Goal: Task Accomplishment & Management: Manage account settings

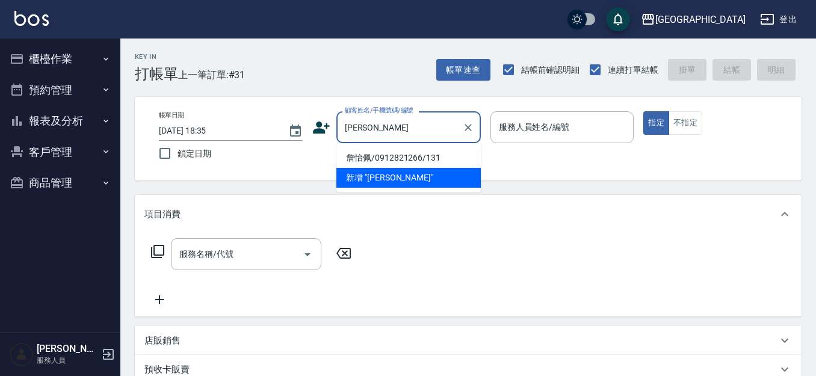
type input "[PERSON_NAME]"
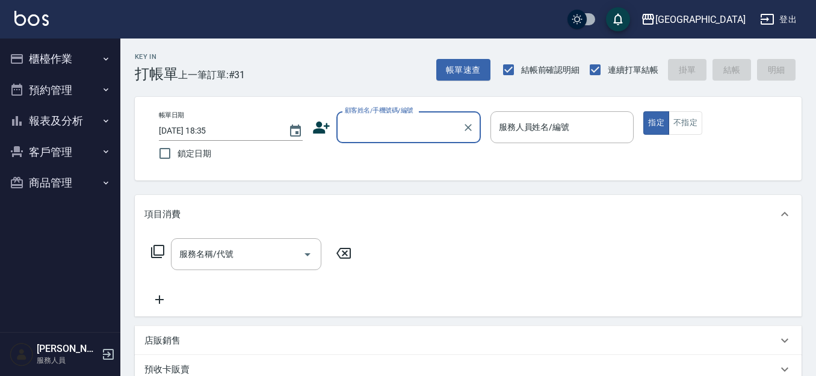
click at [375, 124] on input "顧客姓名/手機號碼/編號" at bounding box center [399, 127] width 115 height 21
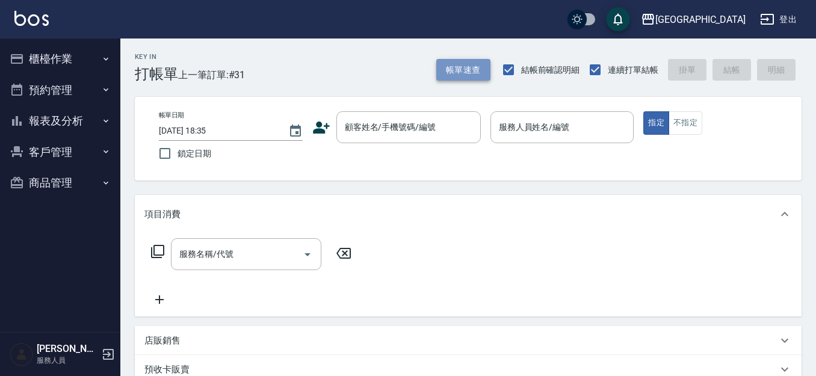
click at [464, 68] on button "帳單速查" at bounding box center [463, 70] width 54 height 22
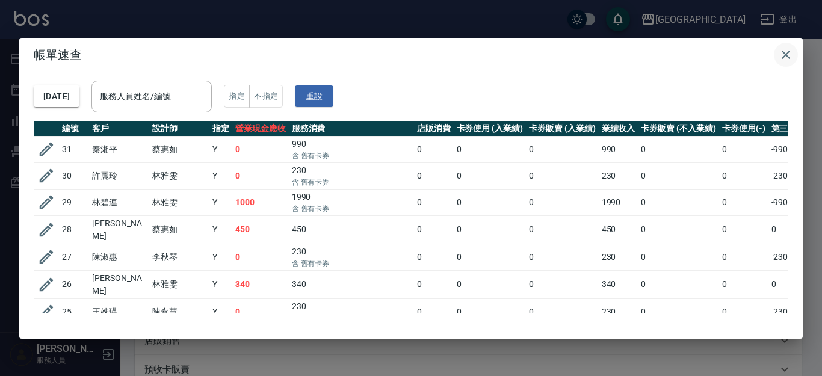
click at [780, 55] on icon "button" at bounding box center [785, 55] width 14 height 14
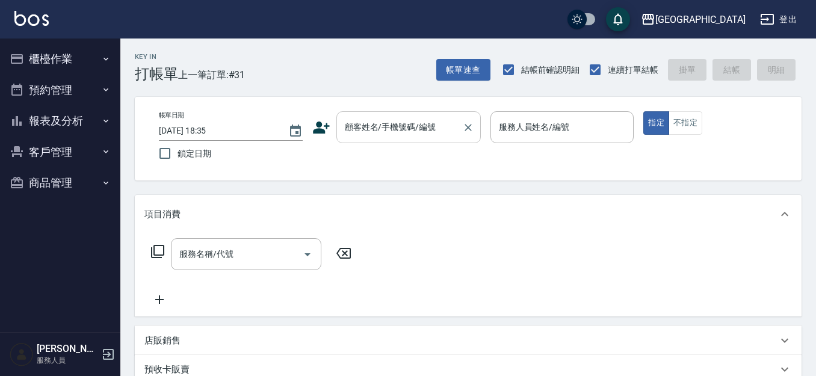
click at [395, 126] on input "顧客姓名/手機號碼/編號" at bounding box center [399, 127] width 115 height 21
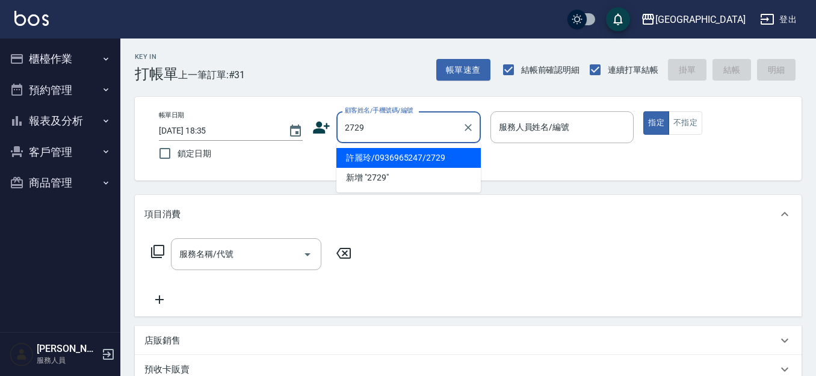
type input "許麗玲/0936965247/2729"
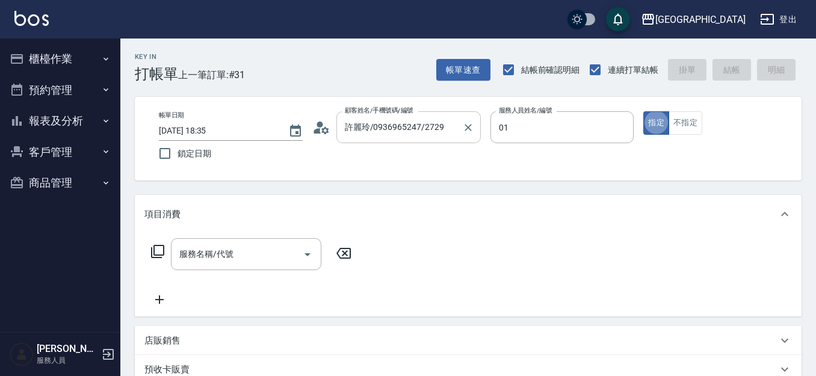
type input "林雅雯-01"
type button "true"
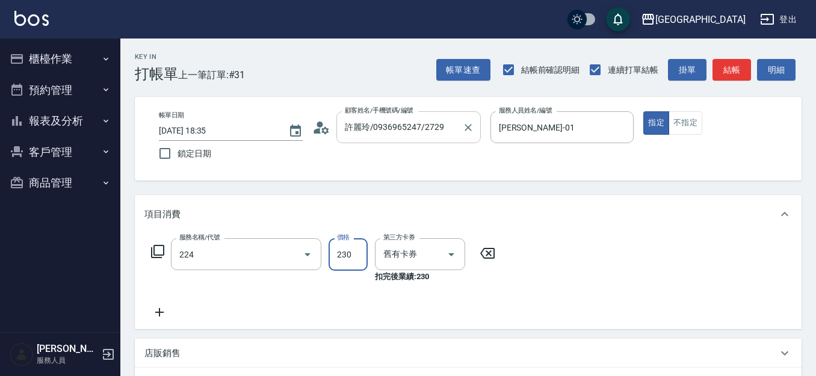
type input "洗髮(卡)230(224)"
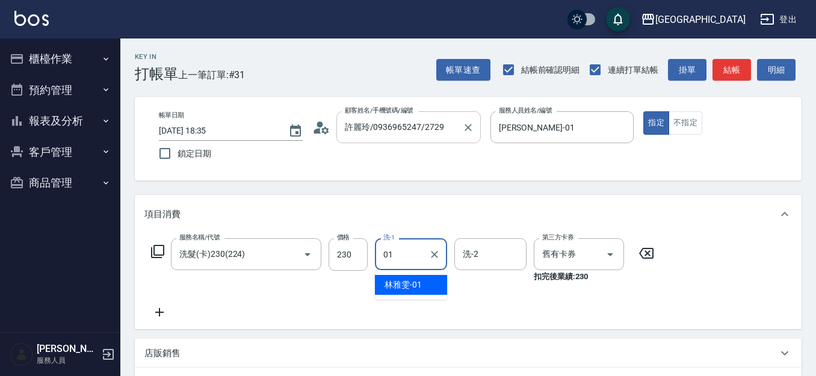
type input "林雅雯-01"
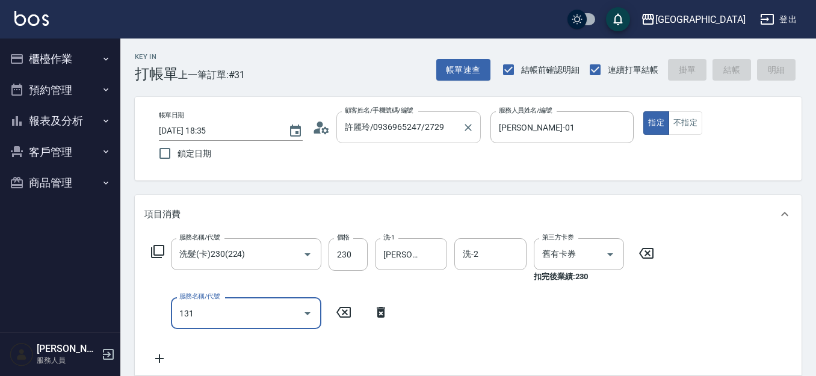
type input "131"
type input "2025/09/19 20:07"
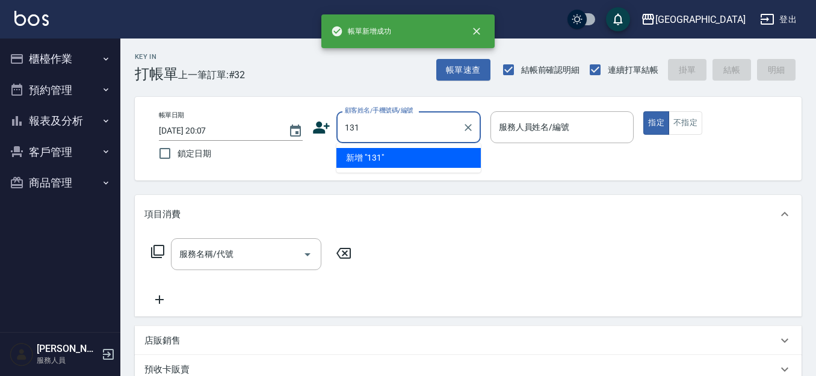
type input "131"
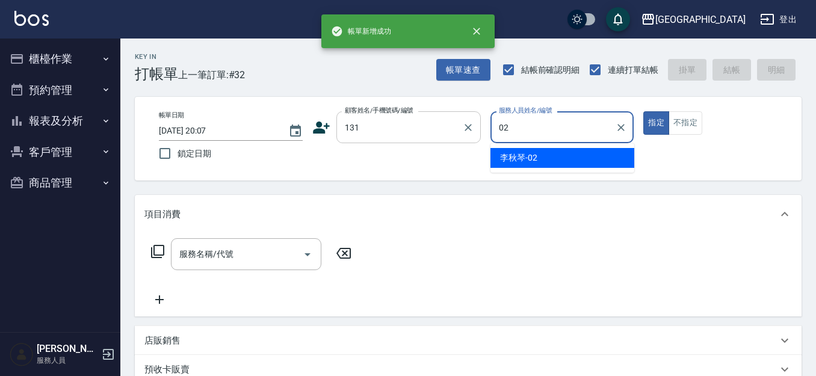
type input "[PERSON_NAME]-02"
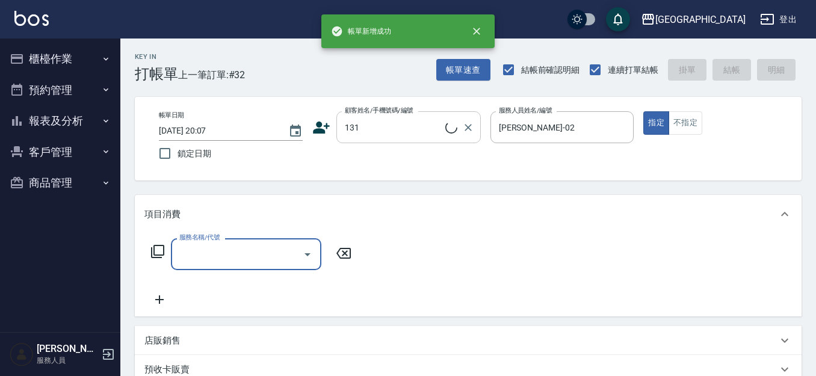
type input "詹怡佩/0912821266/131"
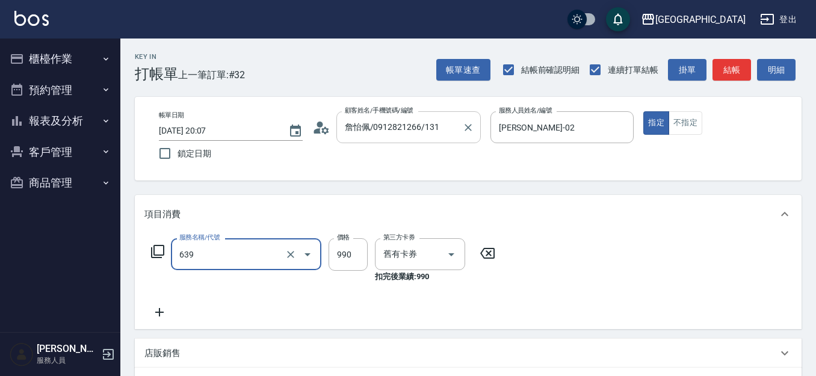
type input "(芙)蘆薈髮膜套卡(自材)(639)"
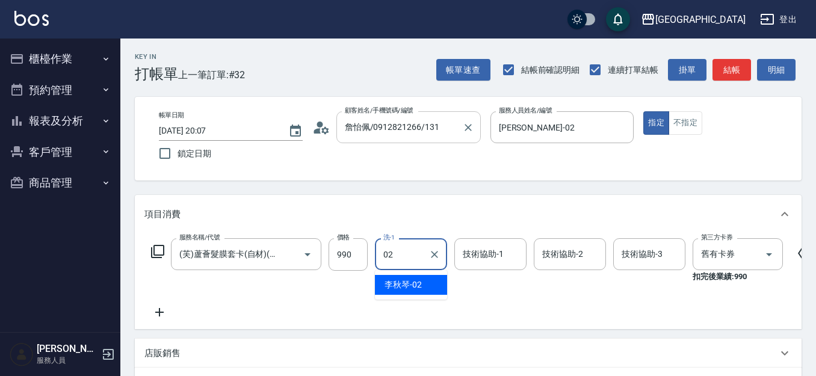
type input "[PERSON_NAME]-02"
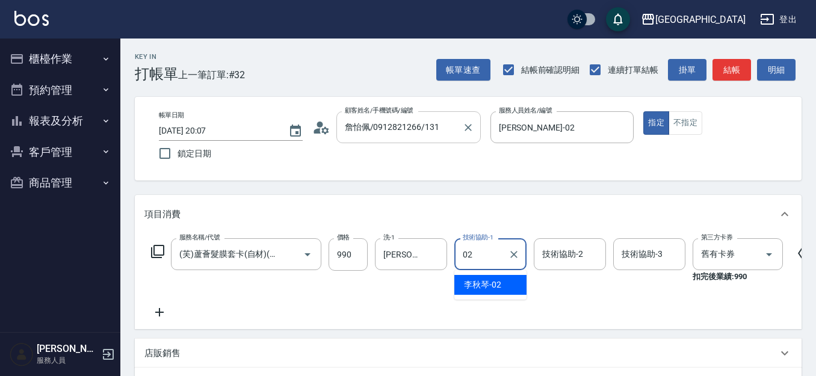
type input "[PERSON_NAME]-02"
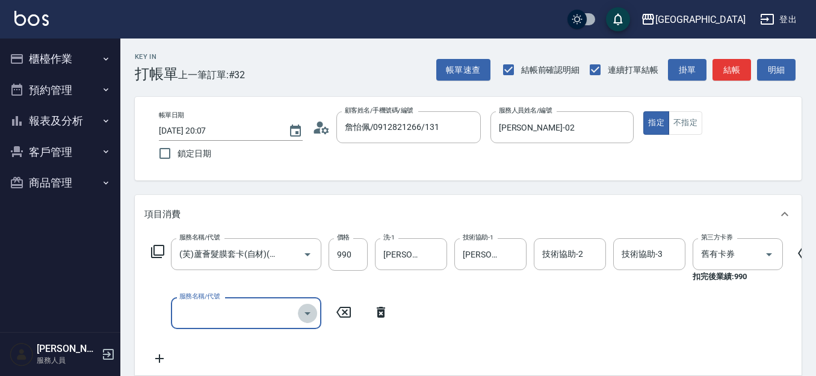
click at [306, 312] on icon "Open" at bounding box center [307, 313] width 14 height 14
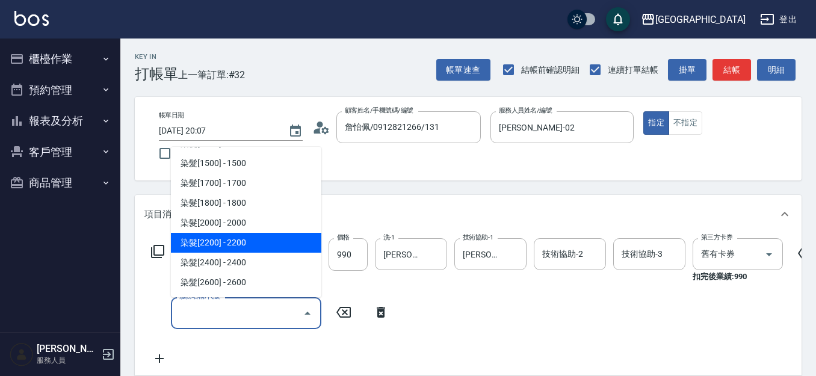
scroll to position [1150, 0]
drag, startPoint x: 263, startPoint y: 237, endPoint x: 321, endPoint y: 281, distance: 73.0
click at [263, 238] on span "染髮[2200] - 2200" at bounding box center [246, 242] width 150 height 20
type input "染髮[2200](509)"
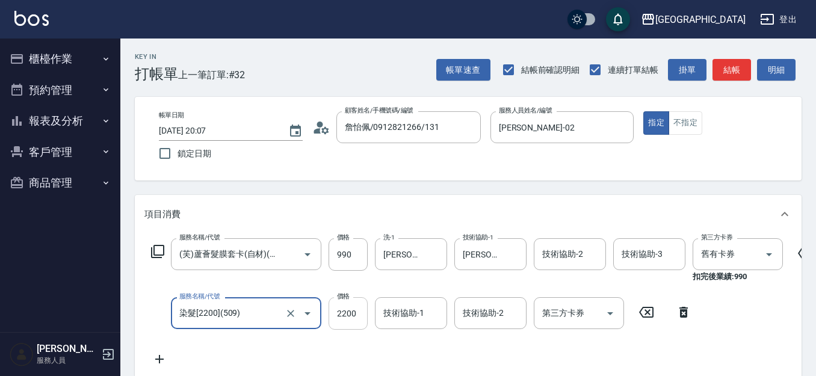
click at [357, 313] on input "2200" at bounding box center [347, 313] width 39 height 32
type input "2109"
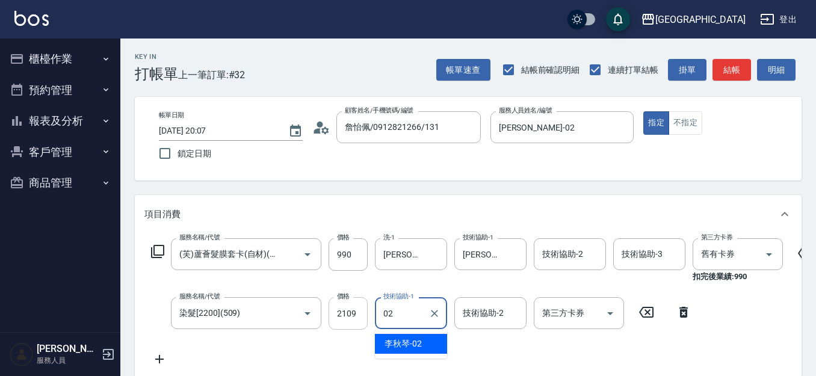
type input "[PERSON_NAME]-02"
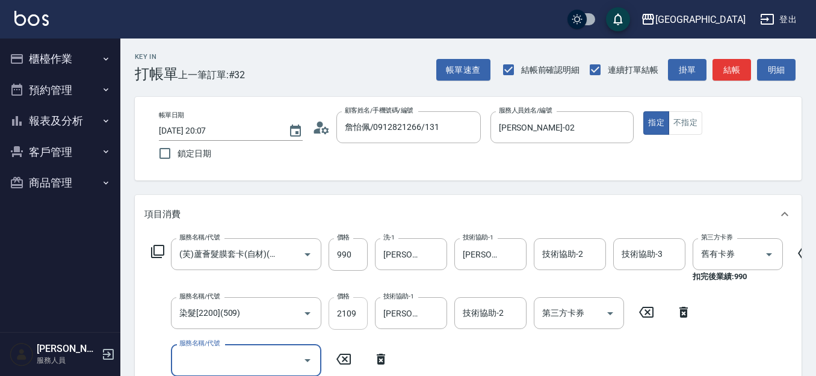
scroll to position [0, 0]
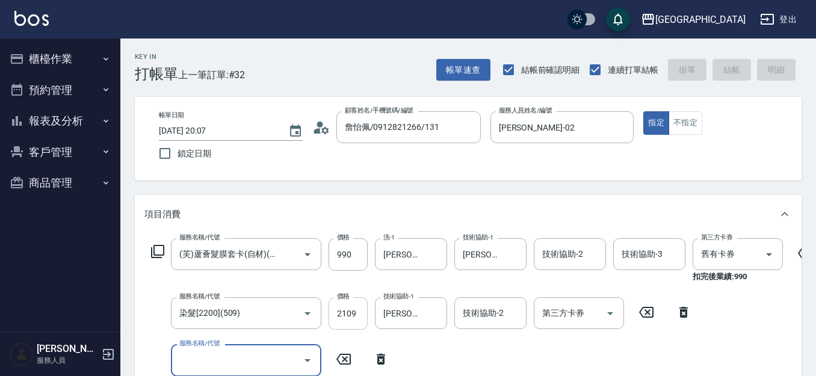
type input "2025/09/19 20:08"
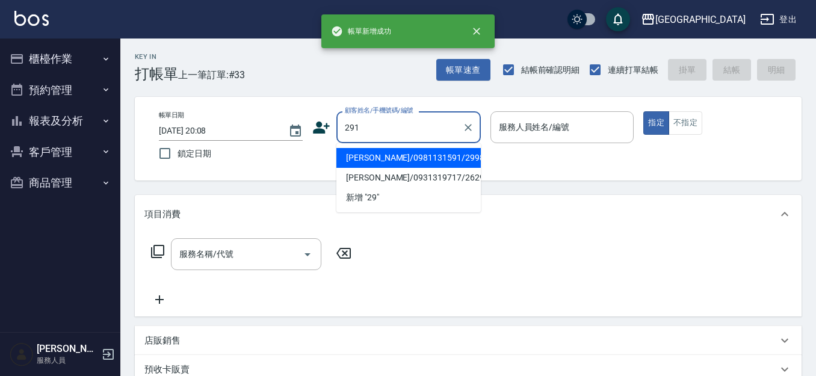
type input "291"
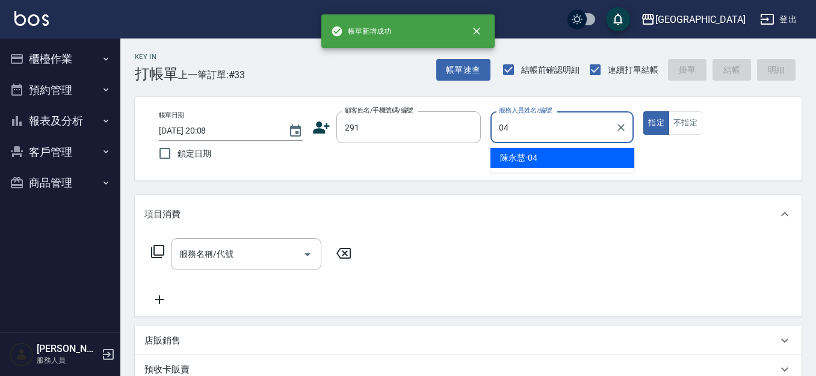
type input "陳永慧-04"
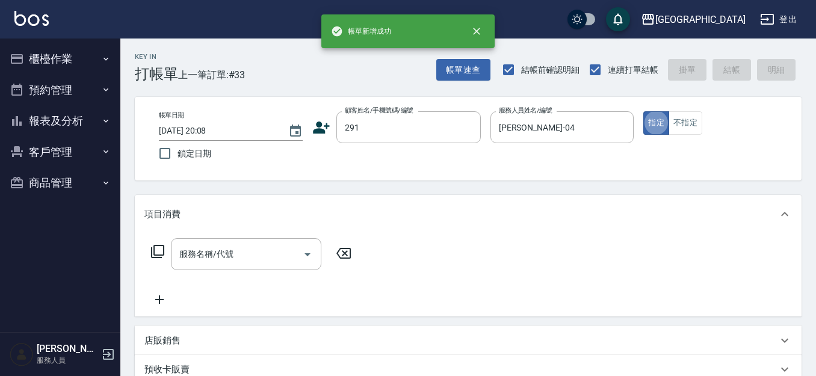
type input "2"
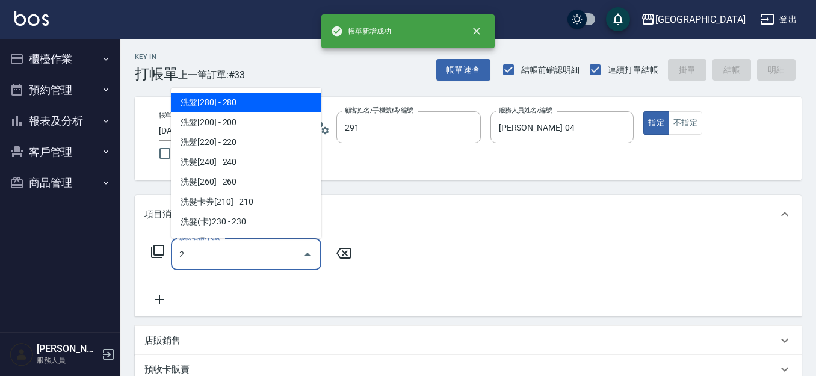
type input "陳永慧/291/291"
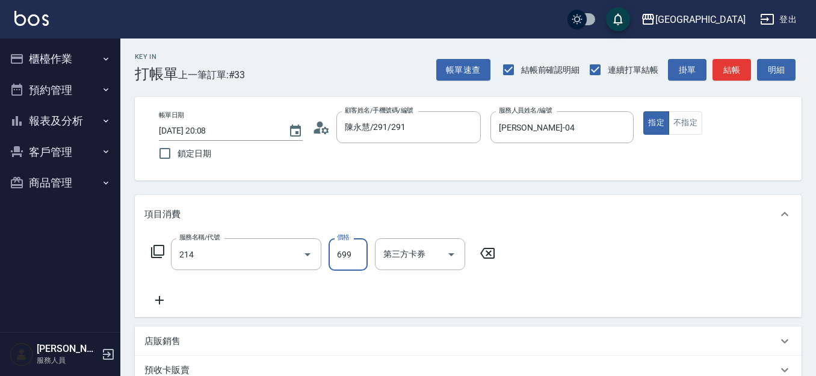
type input "滾珠洗髪699(214)"
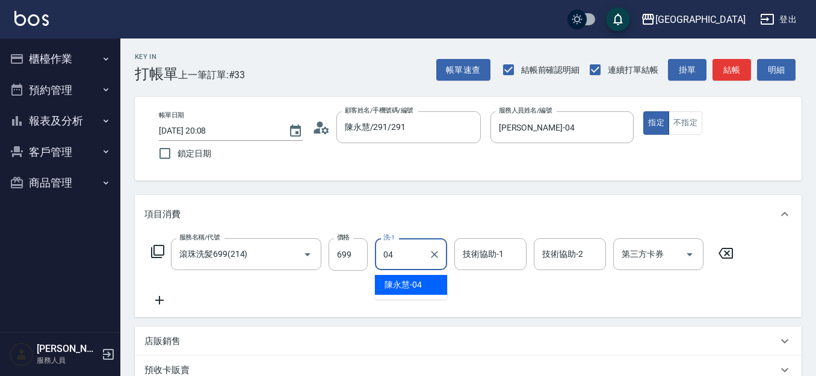
type input "陳永慧-04"
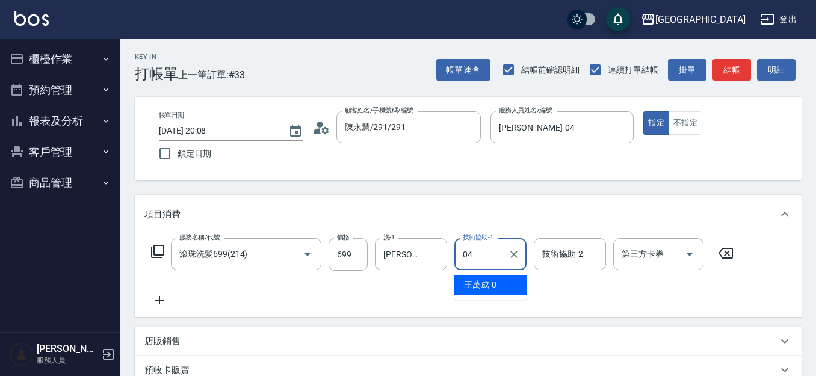
type input "陳永慧-04"
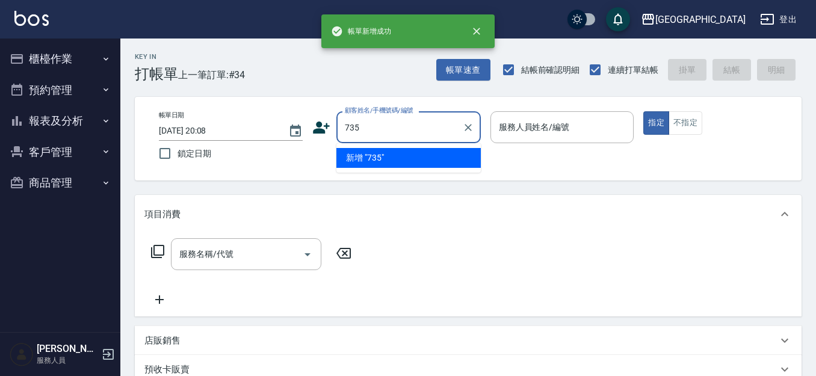
type input "735"
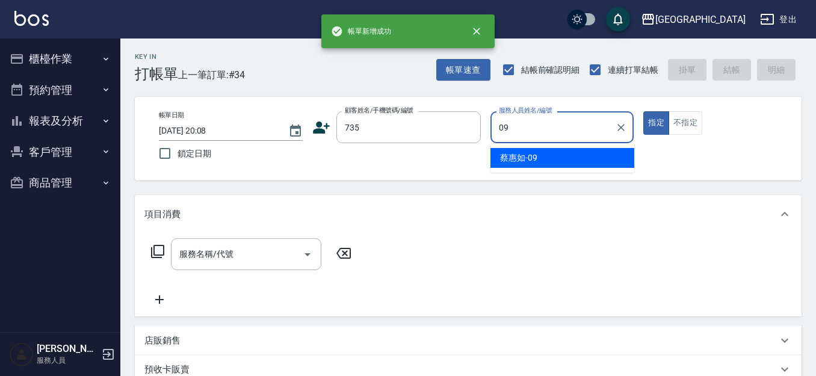
type input "蔡惠如-09"
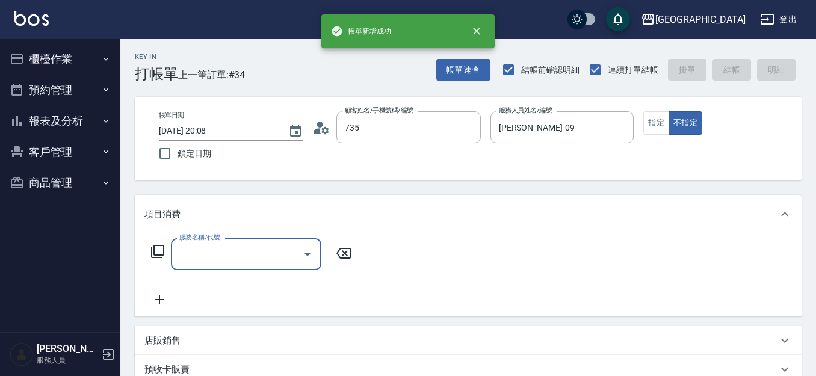
type input "蔡惠如/ 0958338986/735"
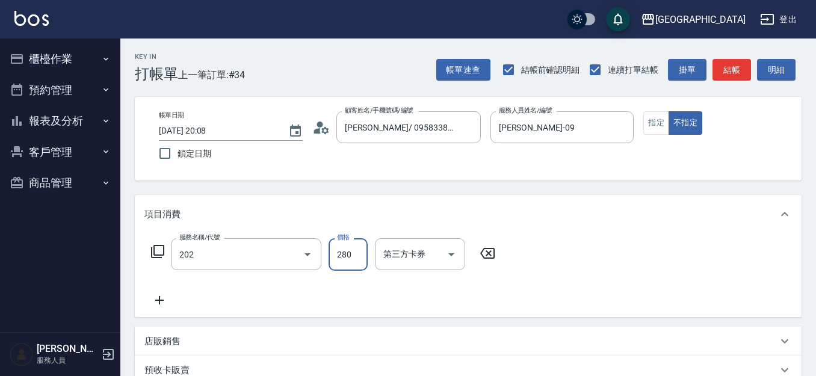
type input "洗髮[280](202)"
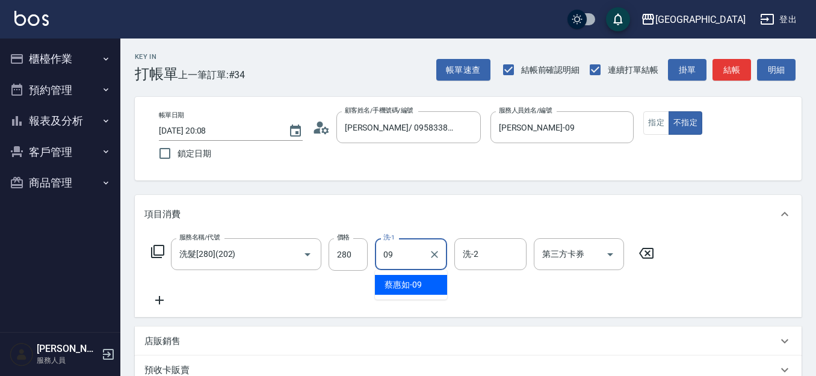
type input "蔡惠如-09"
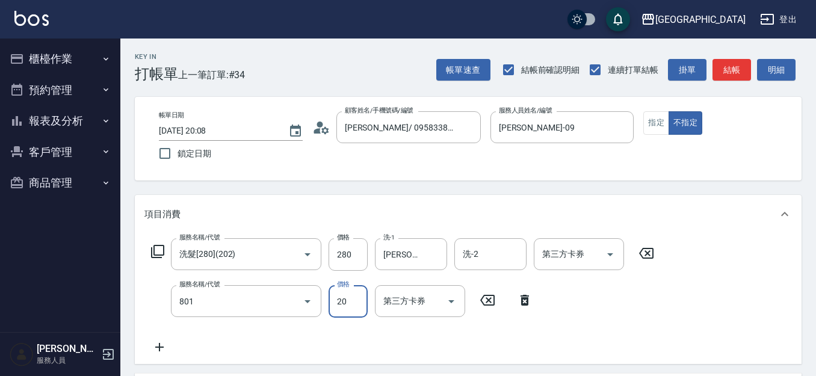
type input "潤絲(801)"
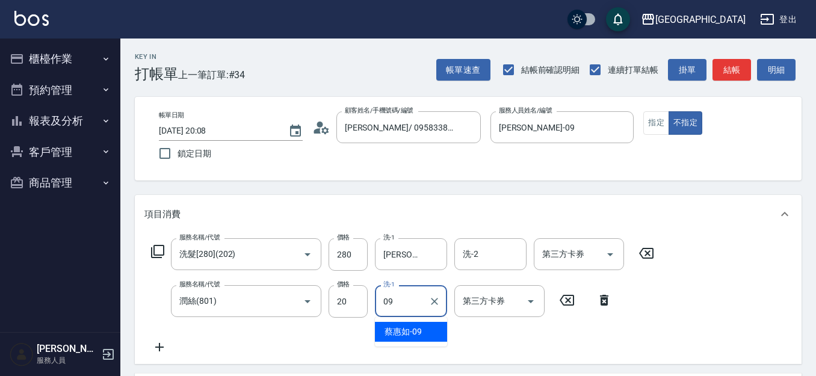
type input "蔡惠如-09"
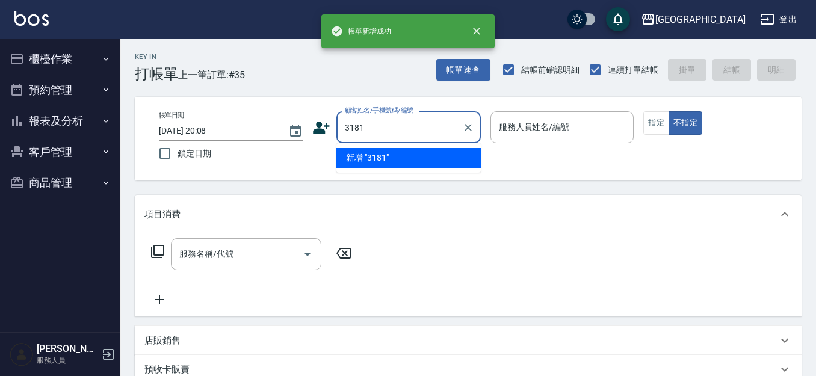
type input "3181"
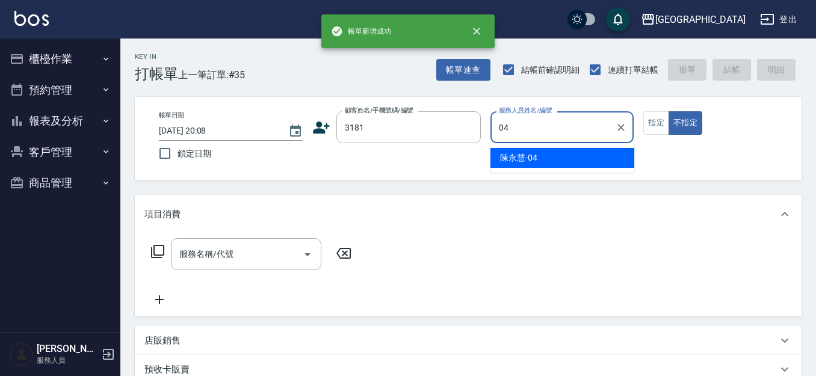
type input "陳永慧-04"
type button "false"
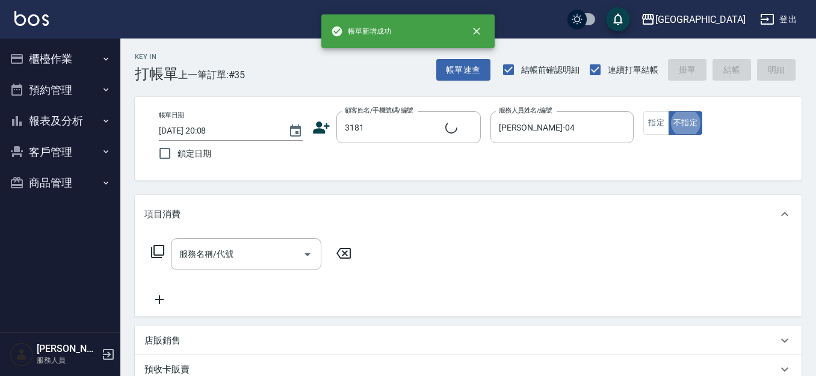
type input "游文玫/0919947656/3181"
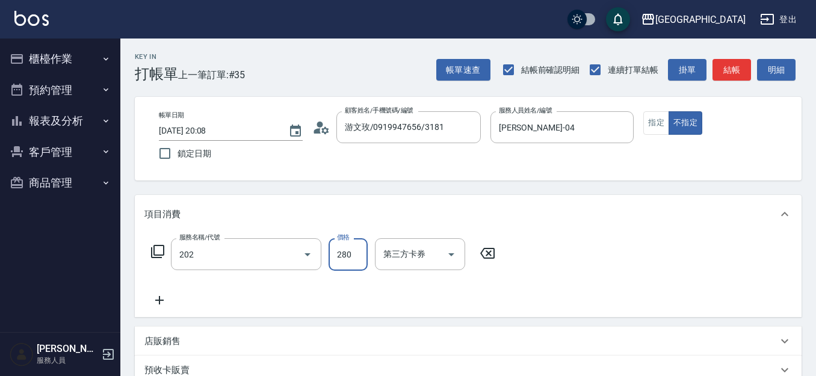
type input "洗髮[280](202)"
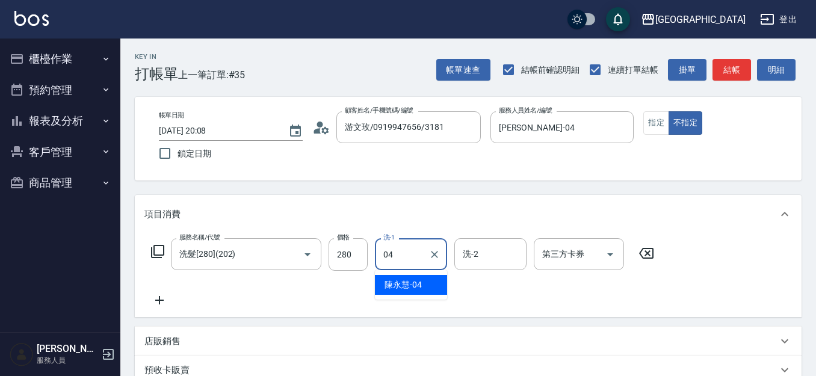
type input "陳永慧-04"
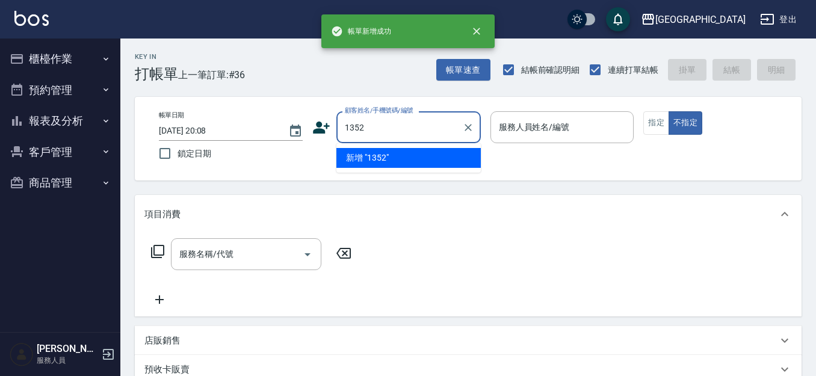
type input "1352"
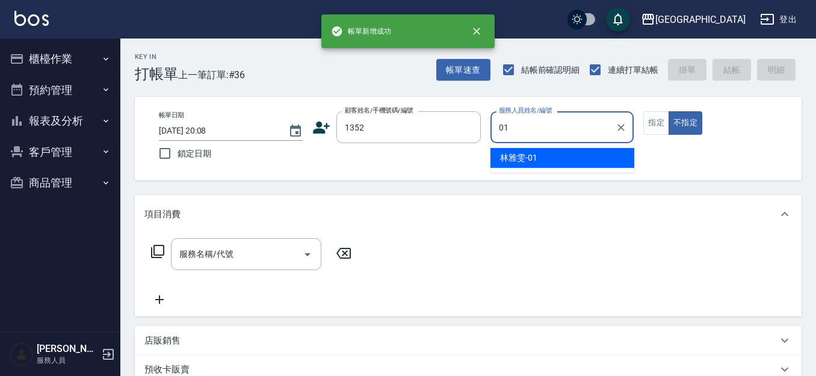
type input "林雅雯-01"
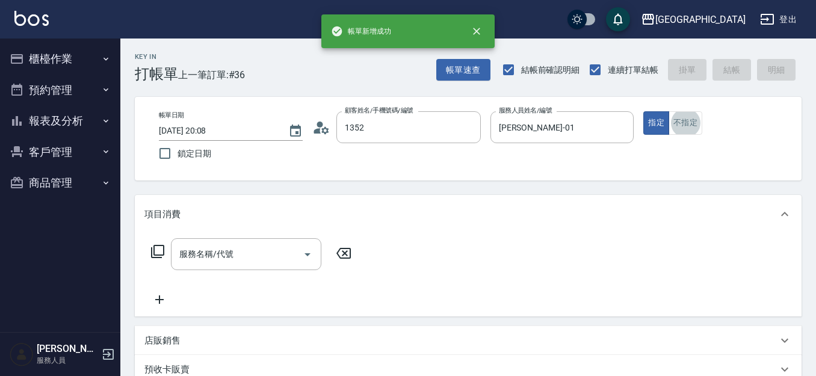
type input "林雅雯/0421/1352"
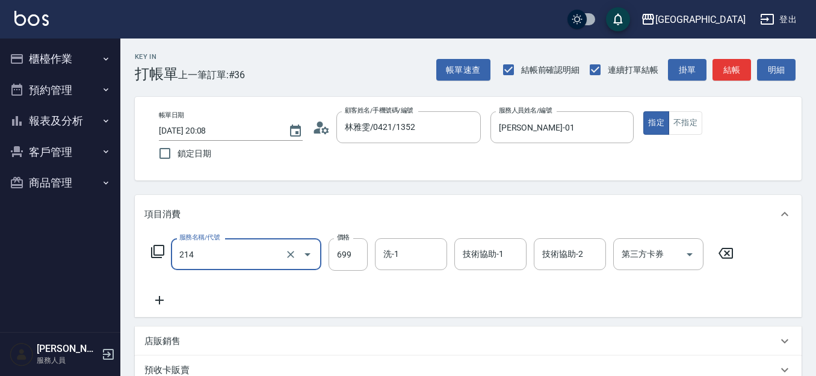
type input "滾珠洗髪699(214)"
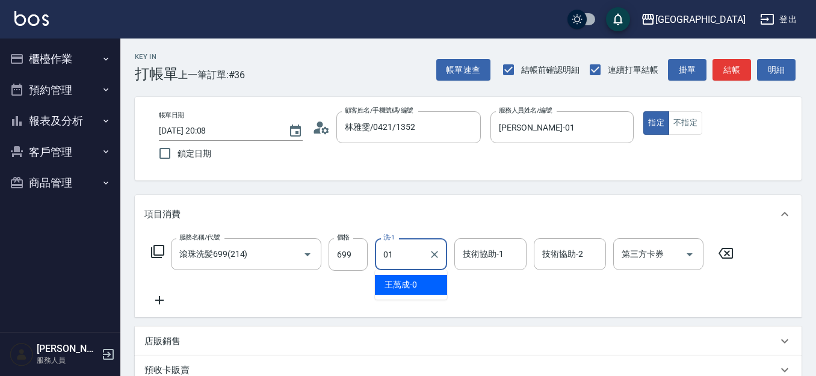
type input "林雅雯-01"
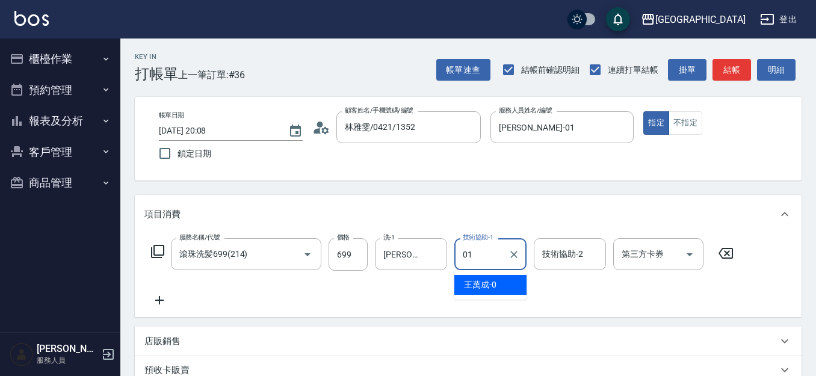
type input "林雅雯-01"
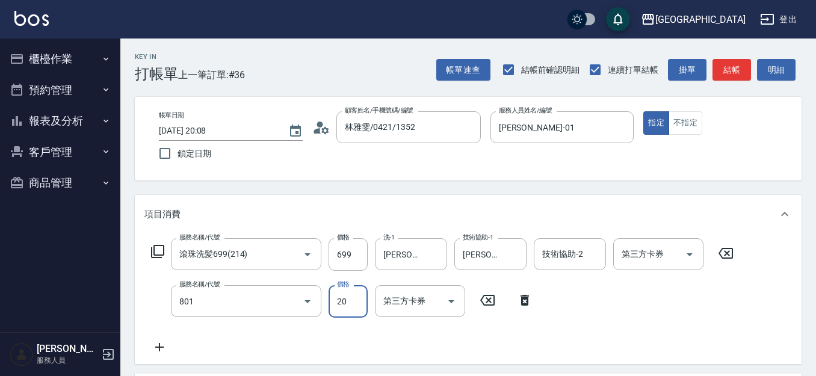
type input "潤絲(801)"
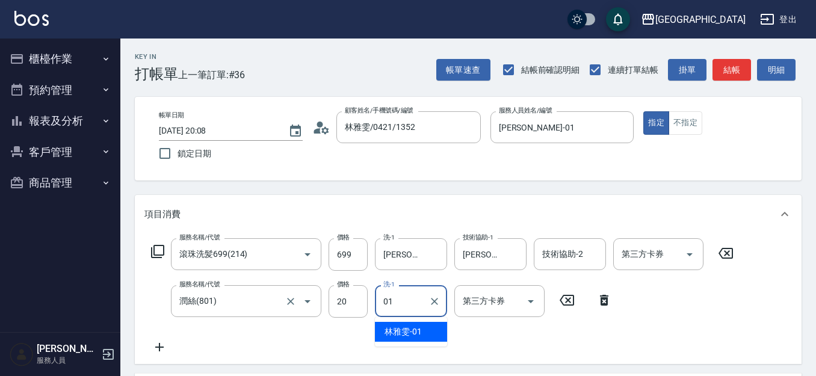
type input "林雅雯-01"
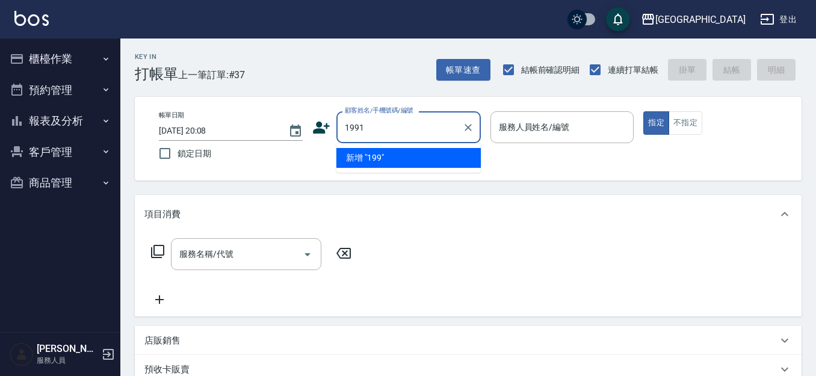
type input "1991"
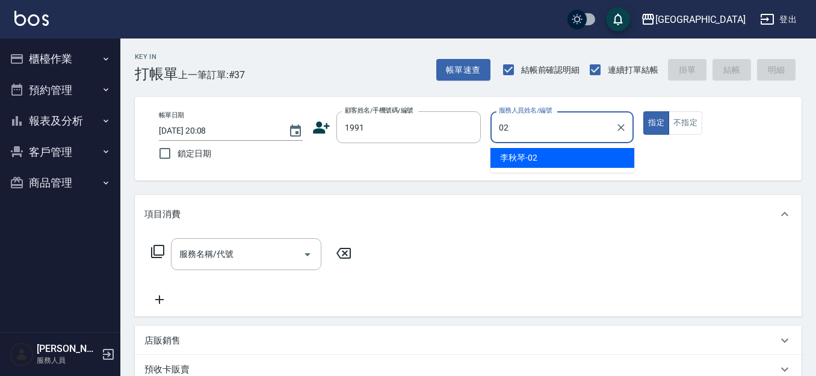
type input "[PERSON_NAME]-02"
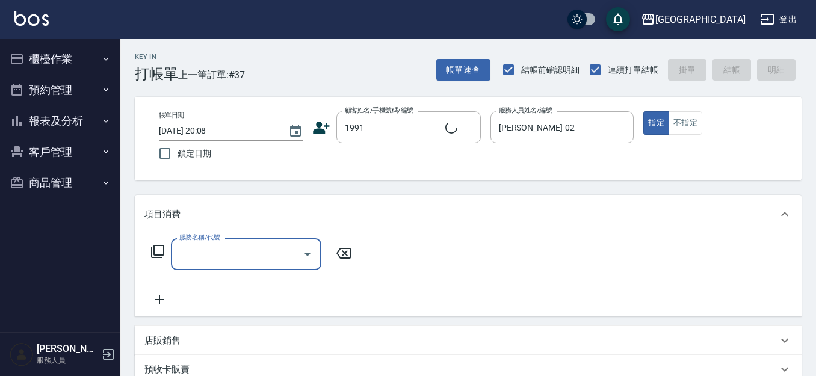
type input "2"
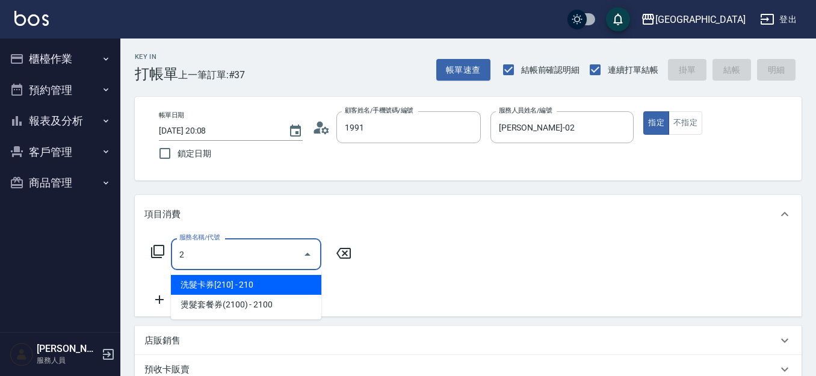
type input "吳冠蓉/0928625099/1991"
type input "滾珠洗髪699(214)"
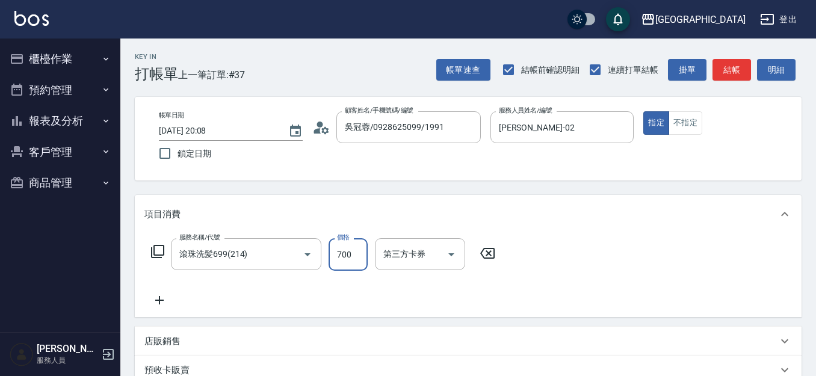
type input "700"
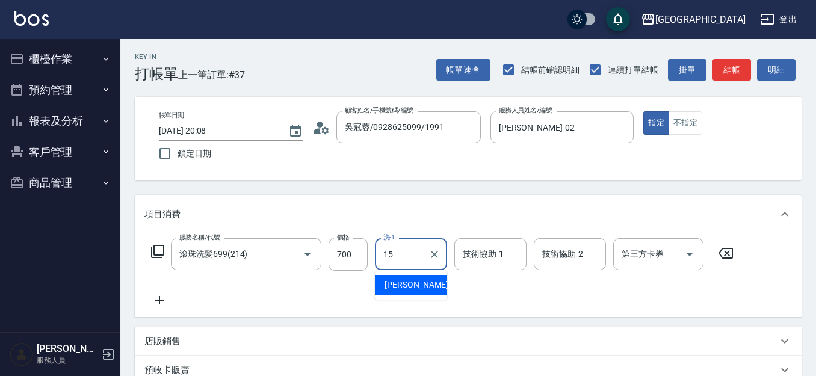
type input "蔡惠娟-15"
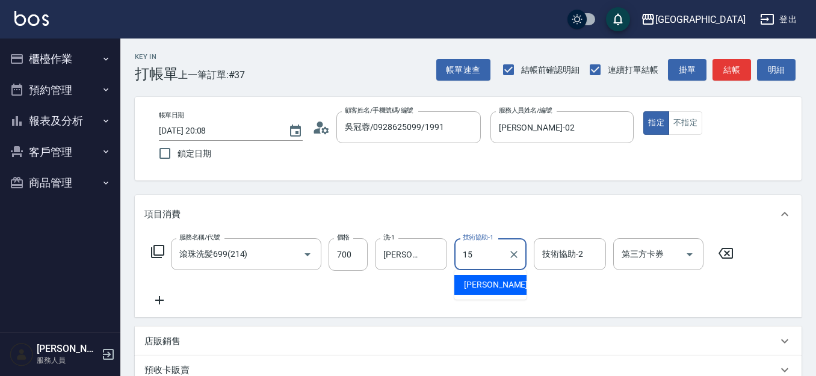
type input "蔡惠娟-15"
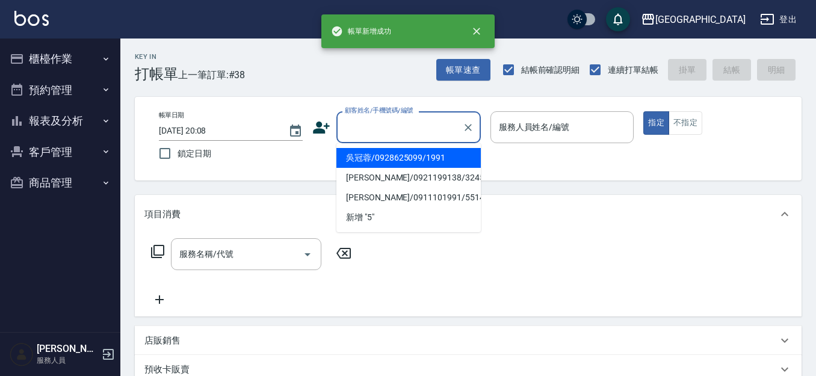
type input "5"
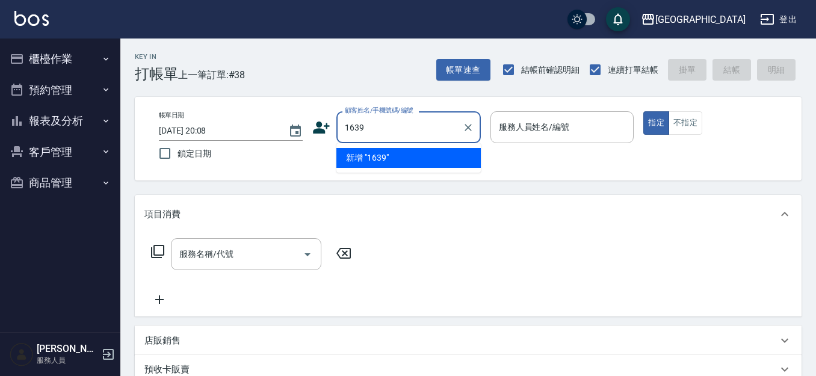
type input "1639"
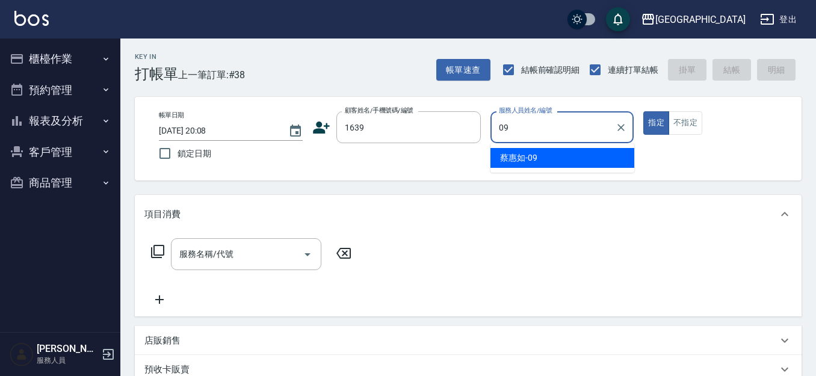
type input "蔡惠如-09"
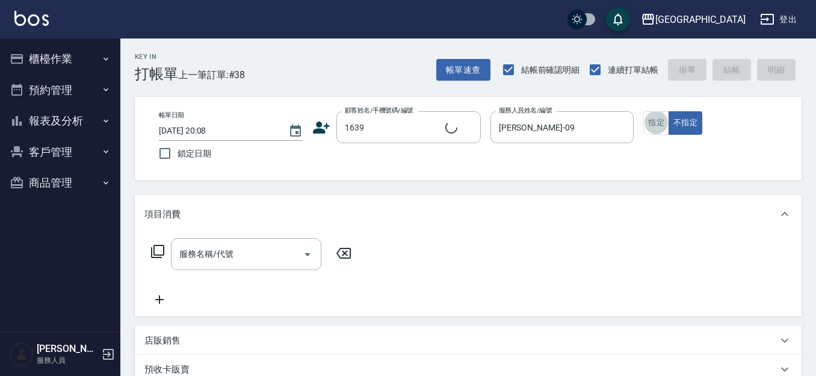
type input "魏芳杏/0910188277/1639"
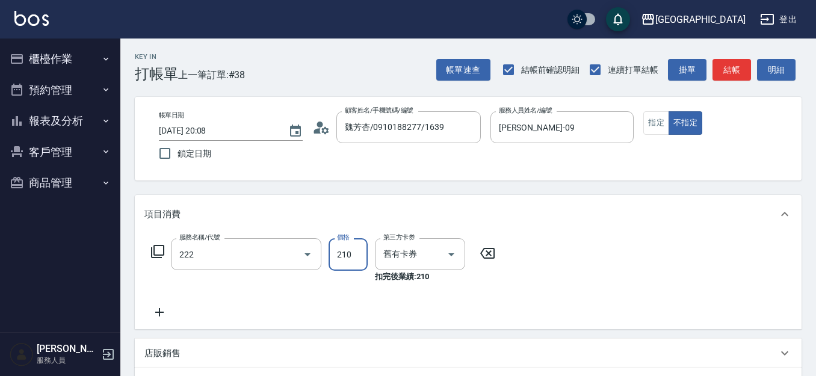
type input "洗髮卡券[210](222)"
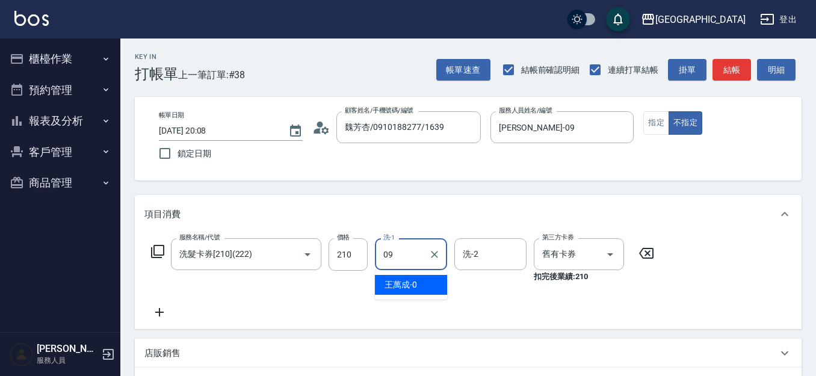
type input "蔡惠如-09"
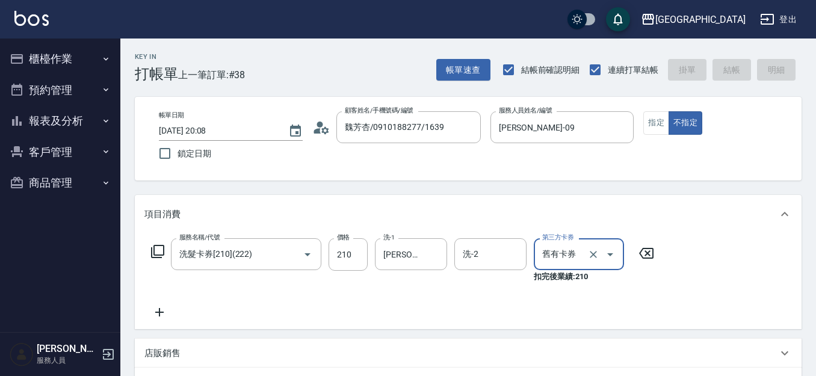
type input "2025/09/19 20:09"
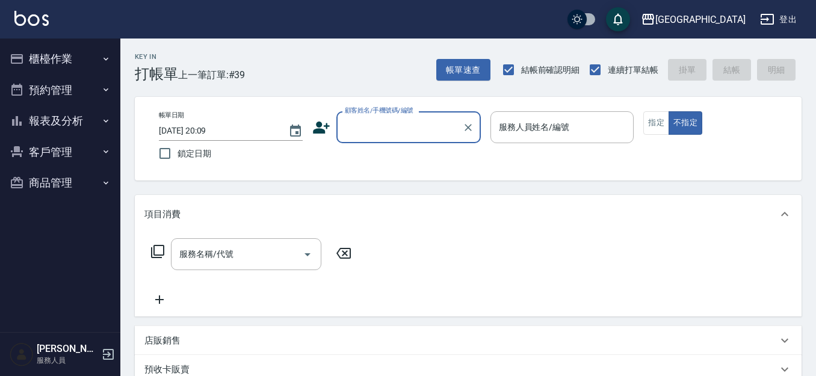
click at [62, 117] on button "報表及分析" at bounding box center [60, 120] width 111 height 31
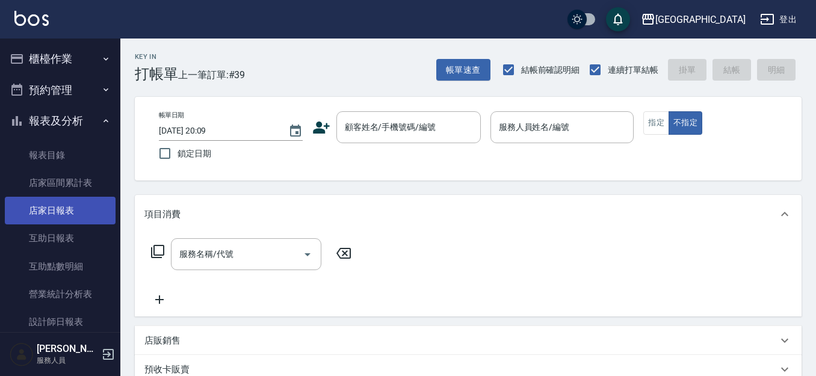
click at [67, 213] on link "店家日報表" at bounding box center [60, 211] width 111 height 28
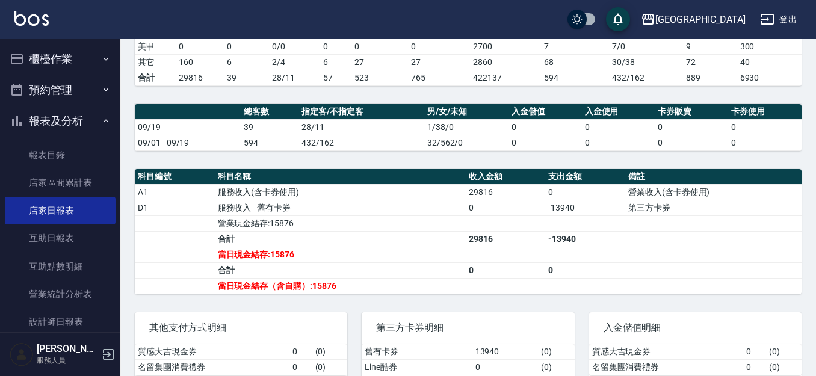
scroll to position [281, 0]
click at [76, 118] on button "報表及分析" at bounding box center [60, 120] width 111 height 31
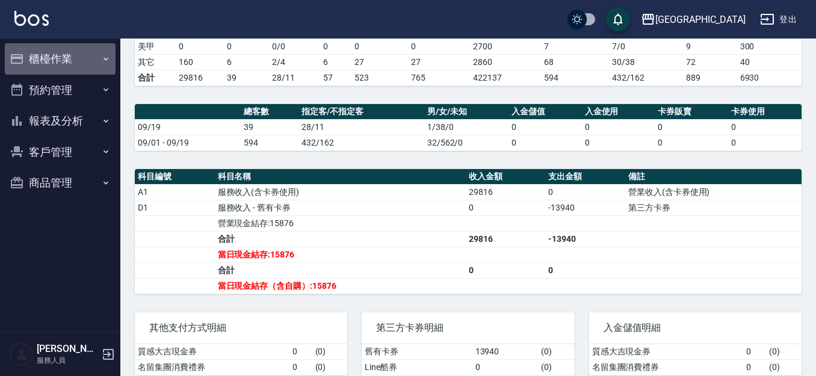
click at [62, 61] on button "櫃檯作業" at bounding box center [60, 58] width 111 height 31
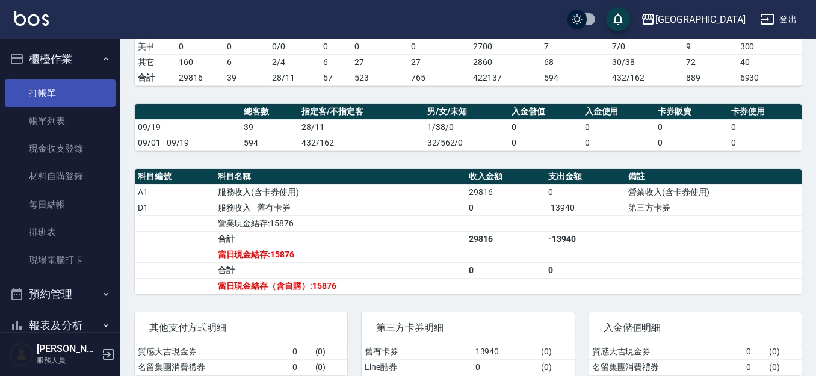
click at [57, 97] on link "打帳單" at bounding box center [60, 93] width 111 height 28
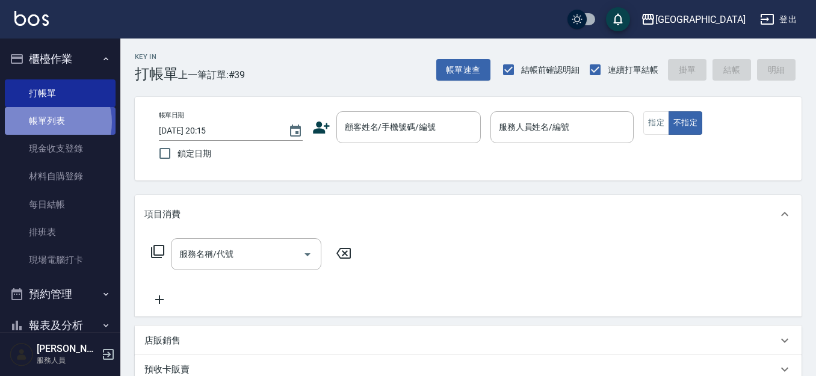
drag, startPoint x: 48, startPoint y: 122, endPoint x: 61, endPoint y: 121, distance: 13.2
click at [48, 121] on link "帳單列表" at bounding box center [60, 121] width 111 height 28
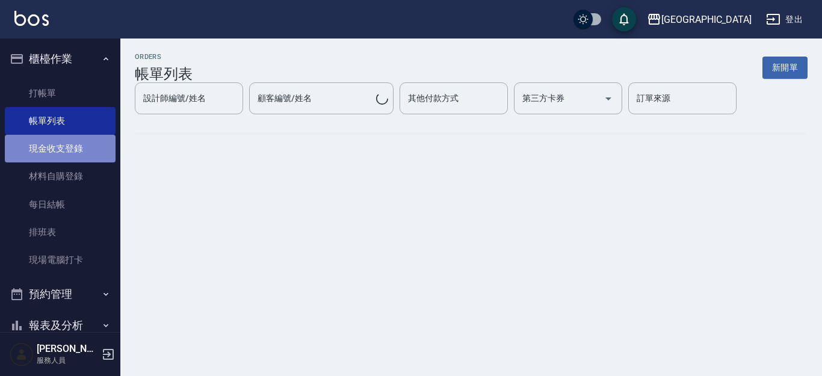
click at [62, 147] on link "現金收支登錄" at bounding box center [60, 149] width 111 height 28
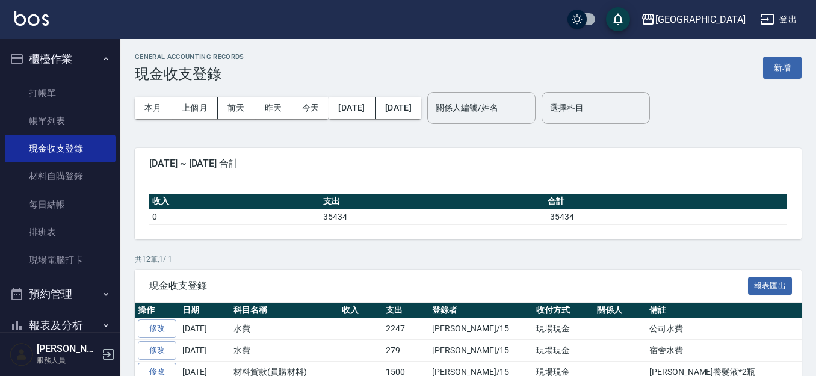
click at [789, 66] on button "新增" at bounding box center [782, 68] width 38 height 22
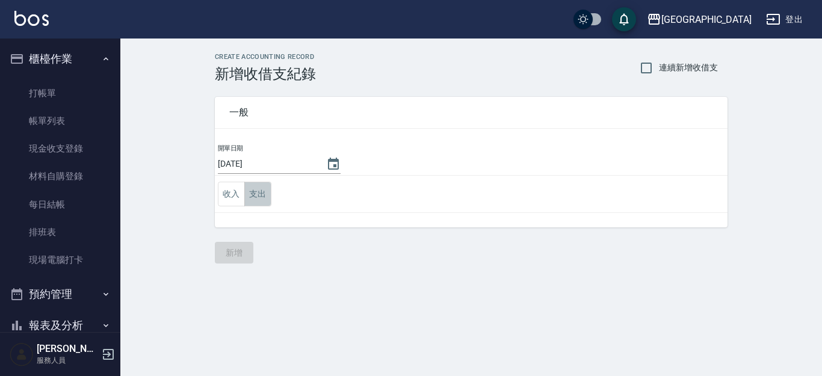
click at [258, 198] on button "支出" at bounding box center [257, 194] width 27 height 25
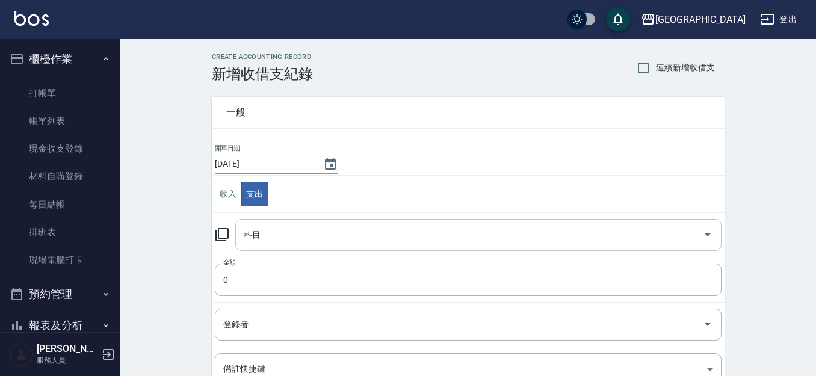
click at [256, 233] on input "科目" at bounding box center [469, 234] width 457 height 21
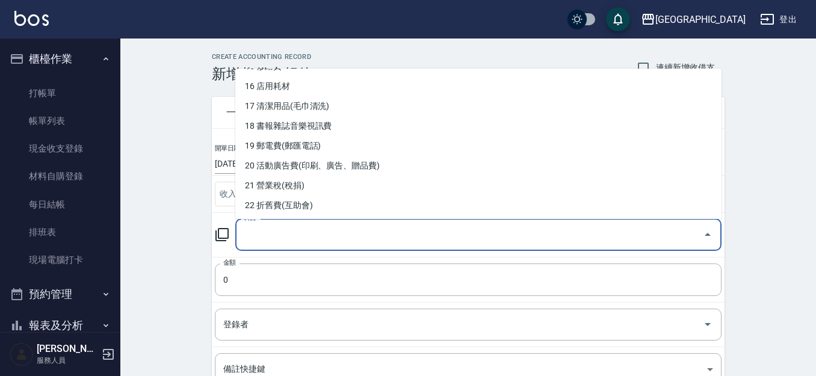
scroll to position [316, 0]
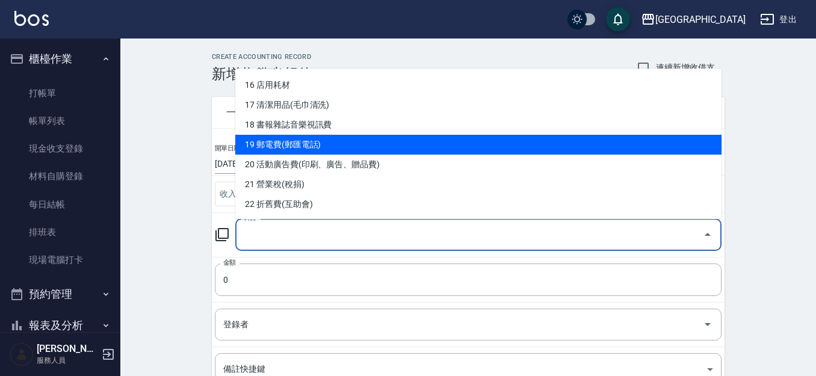
click at [339, 147] on li "19 郵電費(郵匯電話)" at bounding box center [478, 145] width 486 height 20
type input "19 郵電費(郵匯電話)"
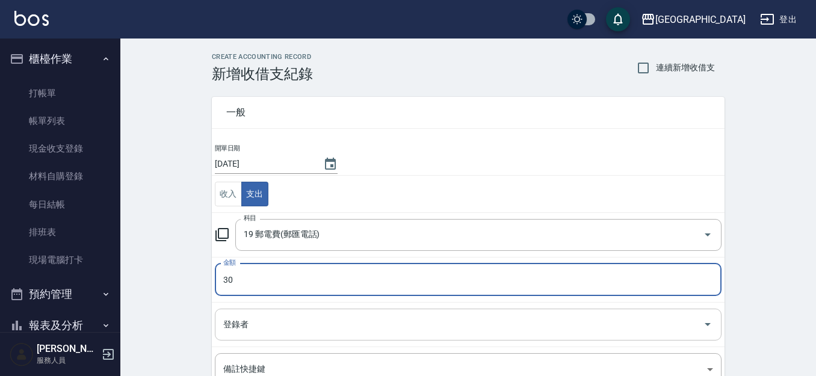
type input "30"
click at [286, 318] on input "登錄者" at bounding box center [459, 324] width 478 height 21
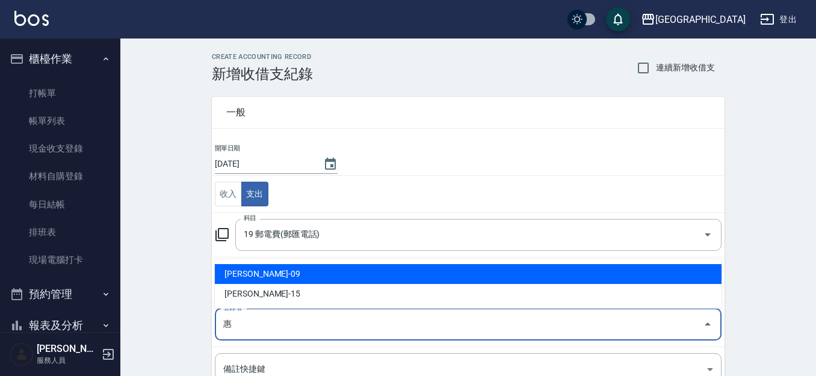
type input "匯款"
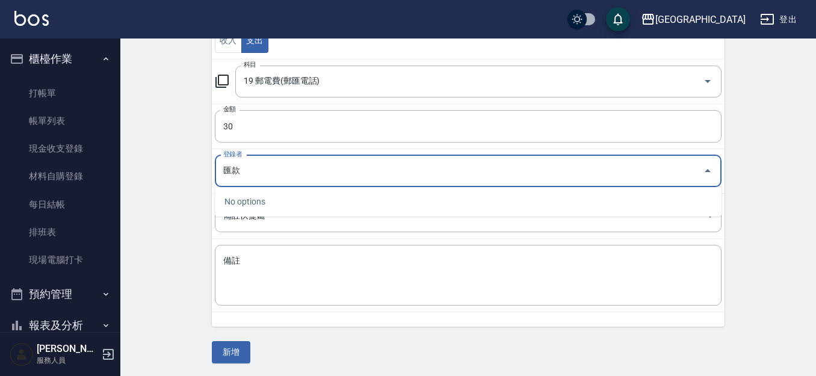
scroll to position [155, 0]
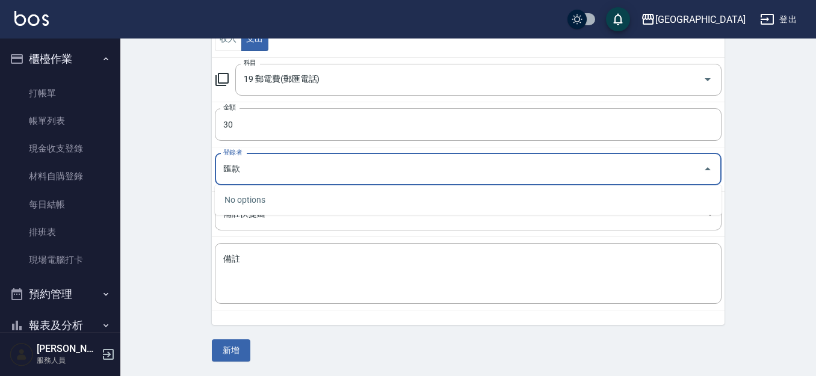
drag, startPoint x: 272, startPoint y: 170, endPoint x: 155, endPoint y: 185, distance: 117.6
click at [155, 185] on div "CREATE ACCOUNTING RECORD 新增收借支紀錄 連續新增收借支 一般 開單日期 2025/09/19 收入 支出 科目 19 郵電費(郵匯電…" at bounding box center [467, 129] width 695 height 493
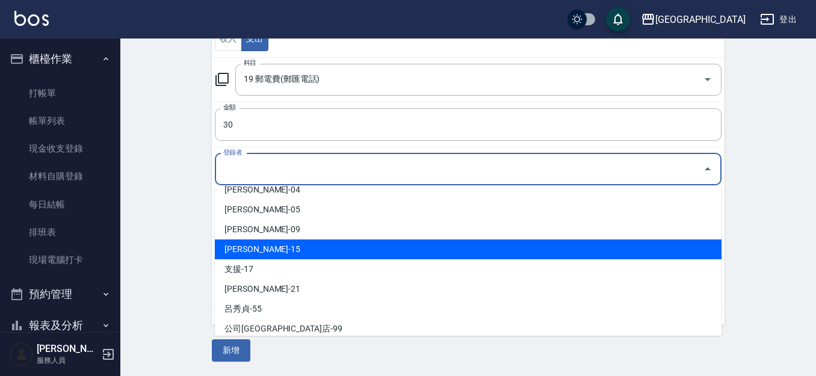
scroll to position [90, 0]
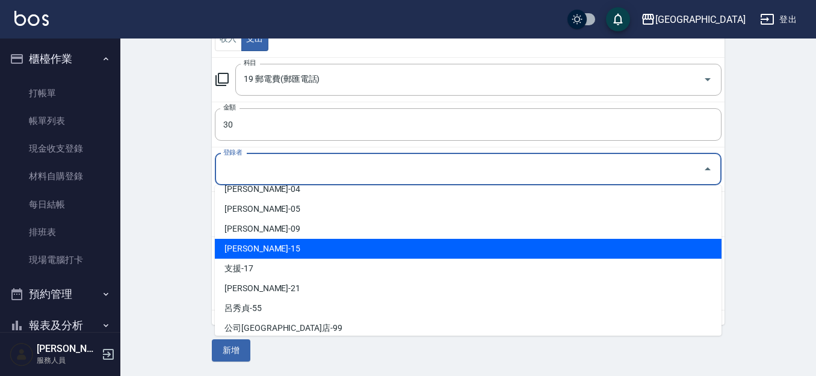
click at [268, 251] on li "蔡惠娟-15" at bounding box center [468, 249] width 506 height 20
type input "蔡惠娟-15"
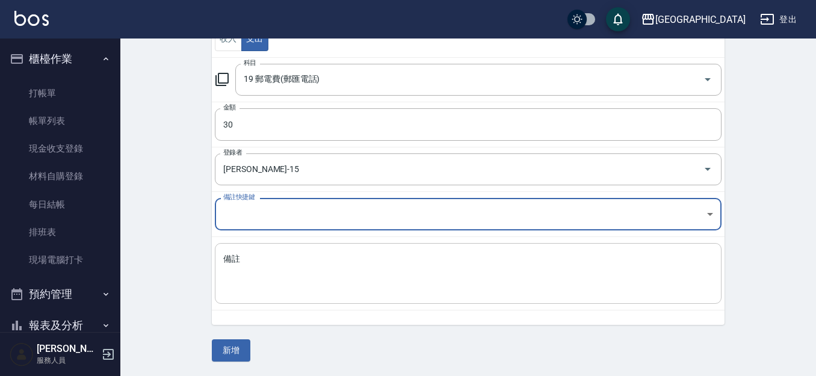
click at [238, 272] on textarea "備註" at bounding box center [468, 273] width 490 height 41
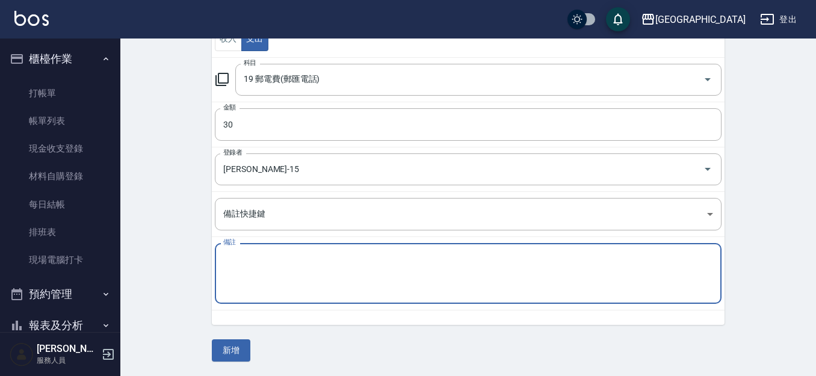
paste textarea "匯款"
type textarea "匯款"
drag, startPoint x: 227, startPoint y: 352, endPoint x: 230, endPoint y: 340, distance: 12.0
click at [227, 351] on button "新增" at bounding box center [231, 350] width 38 height 22
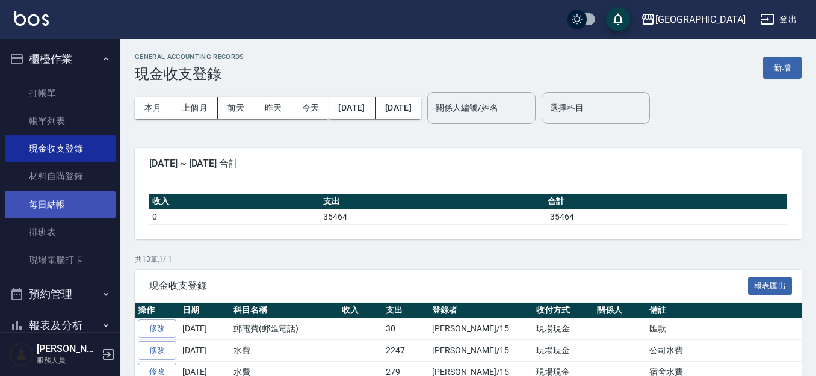
click at [83, 203] on link "每日結帳" at bounding box center [60, 205] width 111 height 28
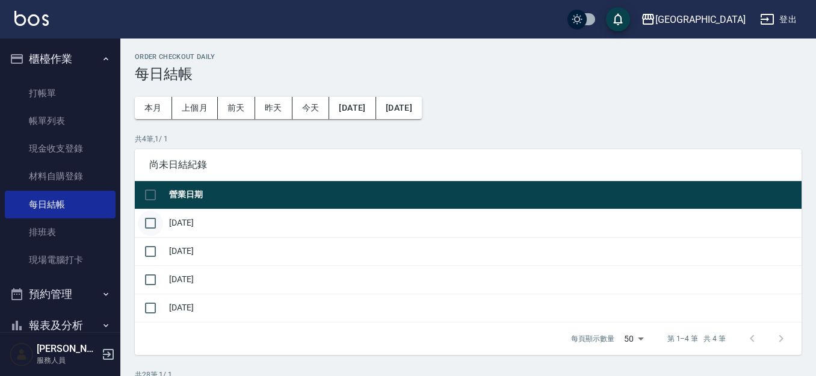
drag, startPoint x: 149, startPoint y: 226, endPoint x: 154, endPoint y: 234, distance: 9.5
click at [150, 227] on input "checkbox" at bounding box center [150, 223] width 25 height 25
checkbox input "true"
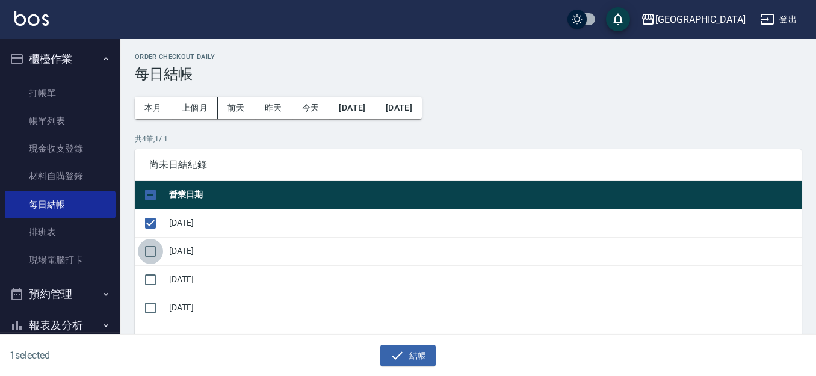
click at [153, 250] on input "checkbox" at bounding box center [150, 251] width 25 height 25
checkbox input "true"
click at [150, 279] on input "checkbox" at bounding box center [150, 279] width 25 height 25
checkbox input "true"
drag, startPoint x: 414, startPoint y: 354, endPoint x: 412, endPoint y: 309, distance: 45.2
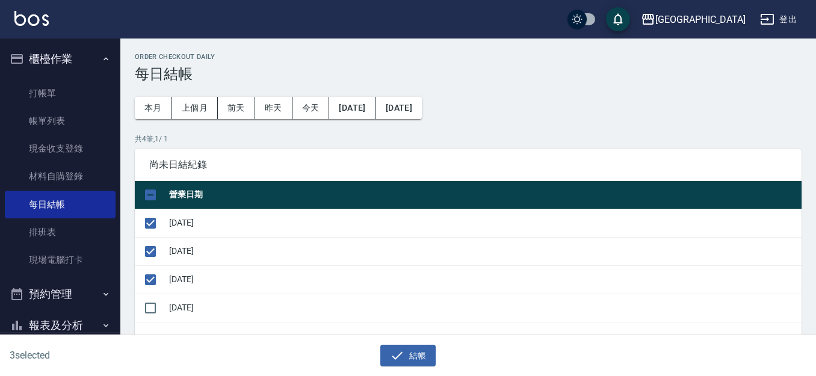
click at [413, 352] on button "結帳" at bounding box center [408, 356] width 56 height 22
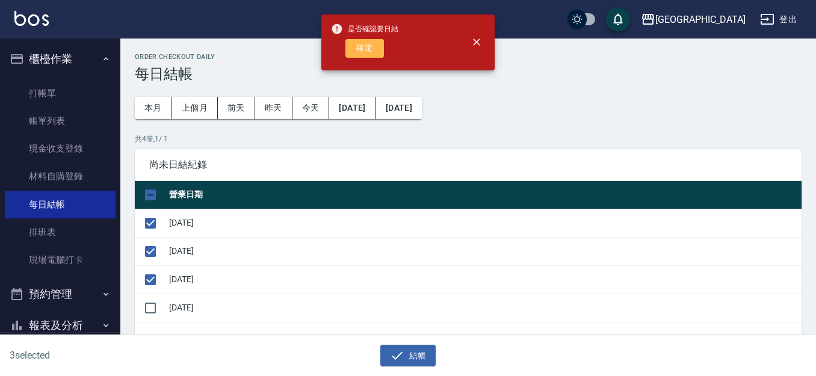
click at [377, 43] on button "確定" at bounding box center [364, 48] width 38 height 19
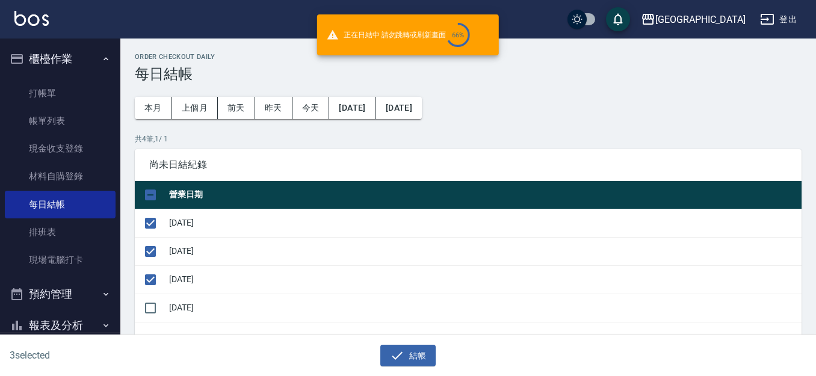
checkbox input "false"
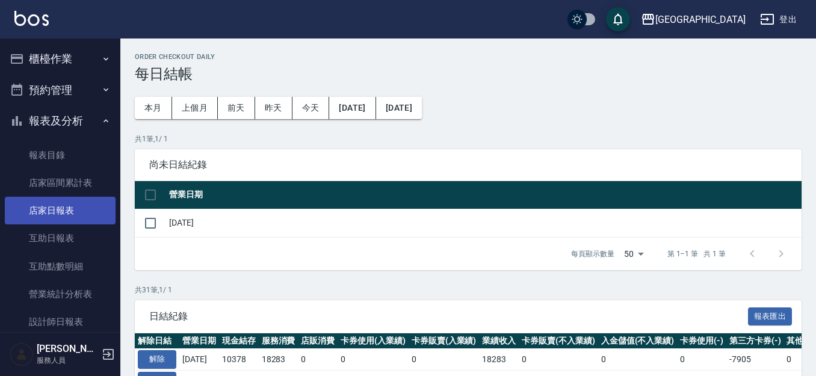
click at [64, 205] on link "店家日報表" at bounding box center [60, 211] width 111 height 28
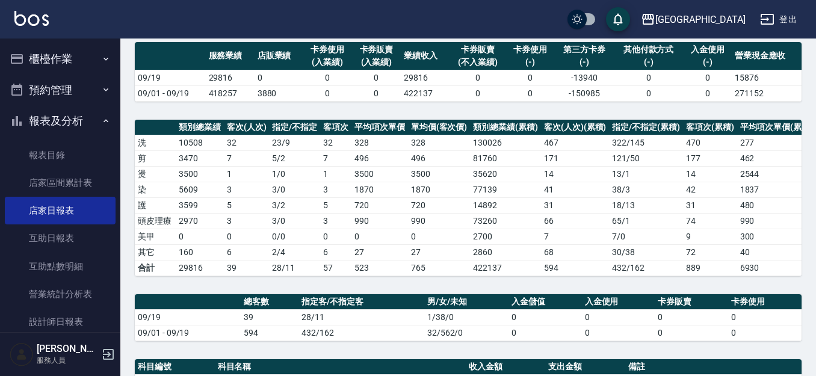
scroll to position [85, 0]
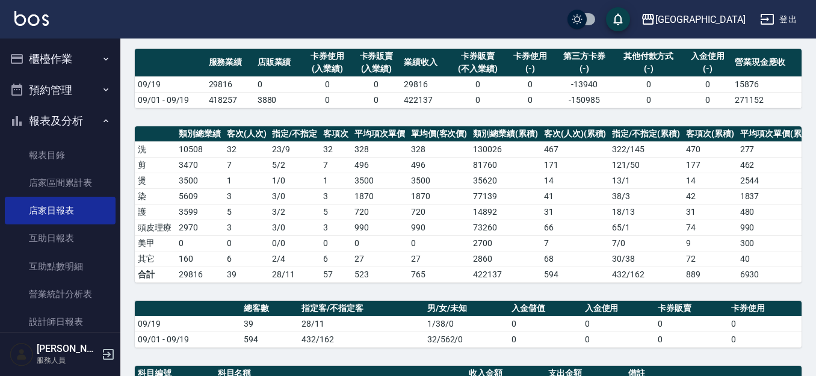
click at [61, 54] on button "櫃檯作業" at bounding box center [60, 58] width 111 height 31
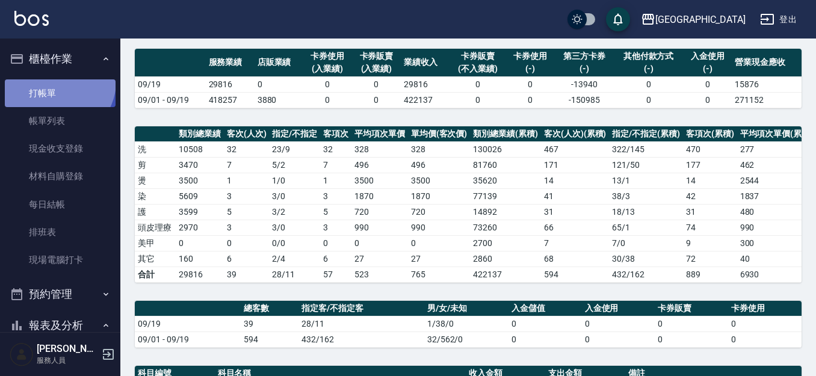
drag, startPoint x: 56, startPoint y: 81, endPoint x: 53, endPoint y: 88, distance: 7.8
click at [54, 82] on link "打帳單" at bounding box center [60, 93] width 111 height 28
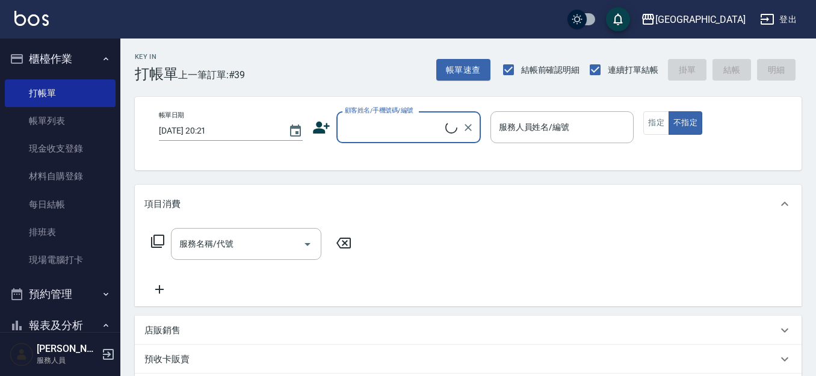
click at [384, 131] on input "顧客姓名/手機號碼/編號" at bounding box center [393, 127] width 103 height 21
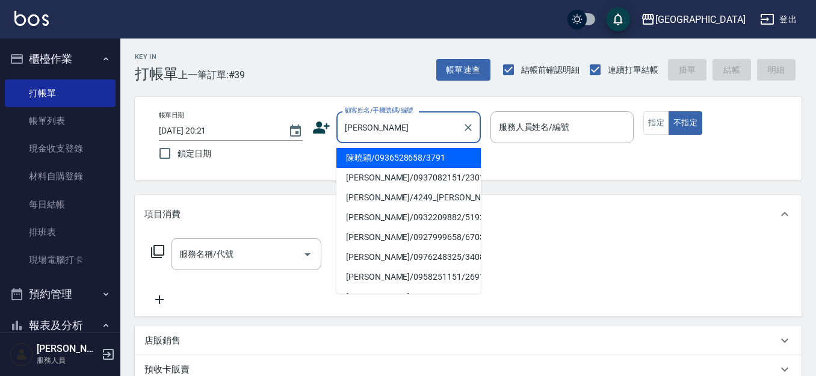
click at [384, 156] on li "陳曉穎/0936528658/3791" at bounding box center [408, 158] width 144 height 20
type input "陳曉穎/0936528658/3791"
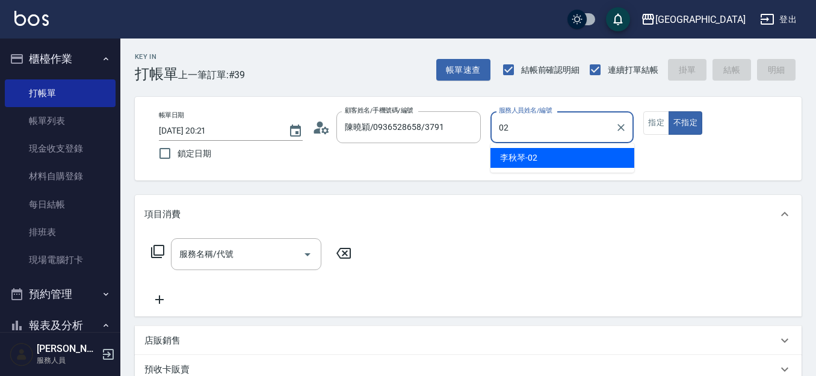
type input "[PERSON_NAME]-02"
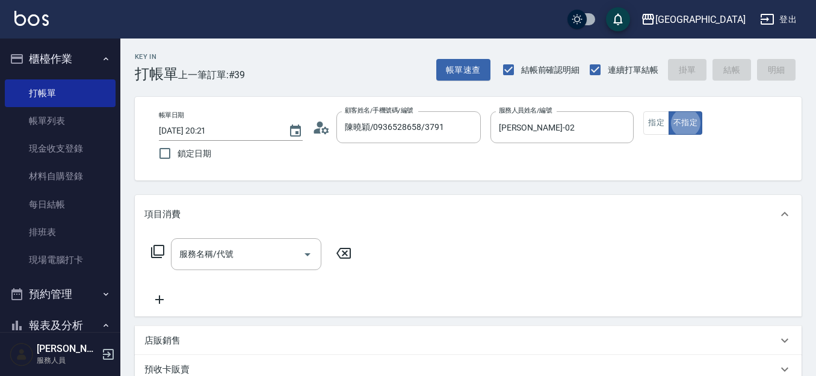
type button "false"
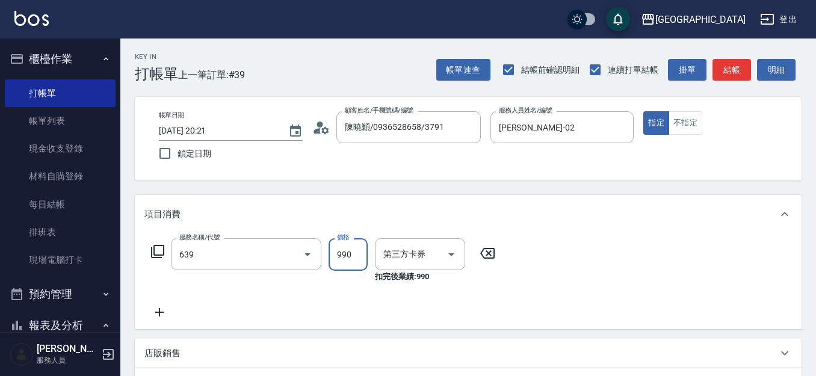
type input "(芙)蘆薈髮膜套卡(自材)(639)"
type input "舊有卡券"
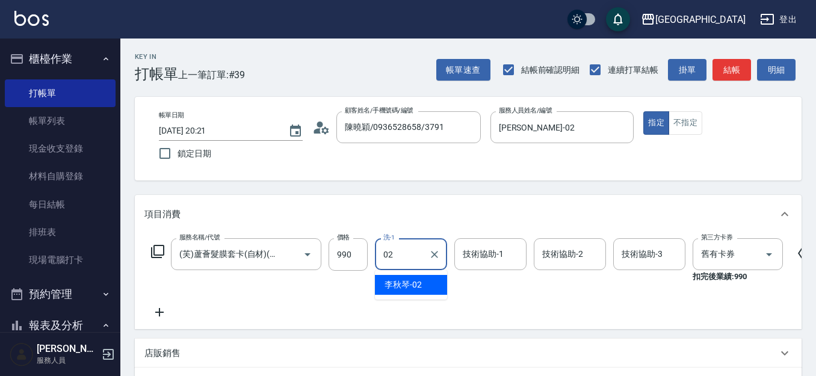
type input "[PERSON_NAME]-02"
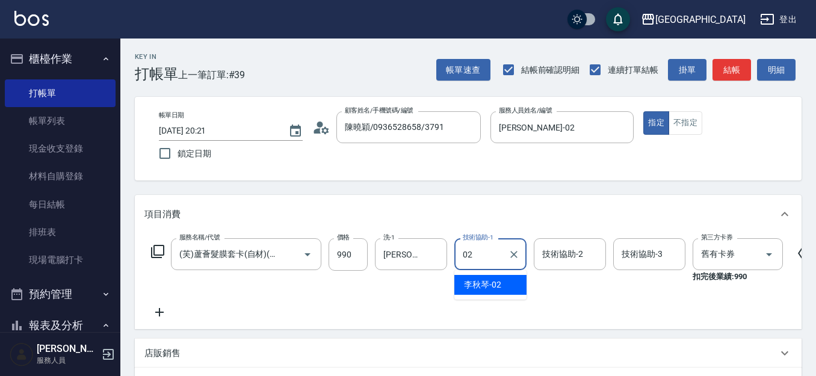
type input "[PERSON_NAME]-02"
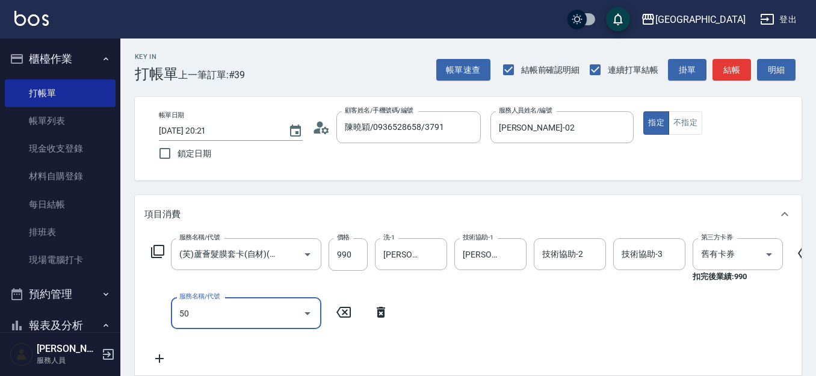
type input "505"
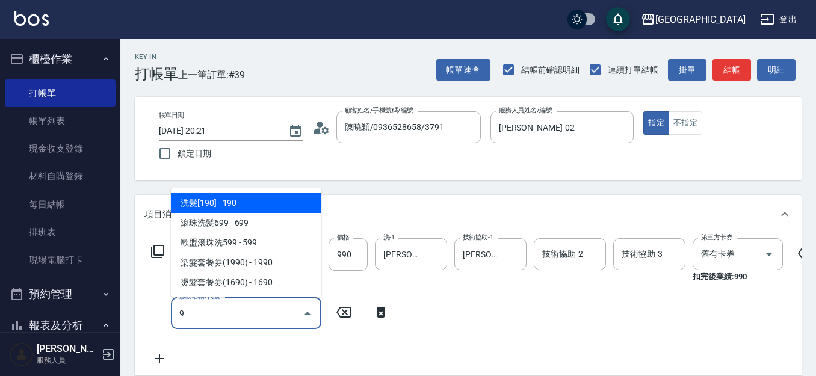
type input "洗髮[190](208)"
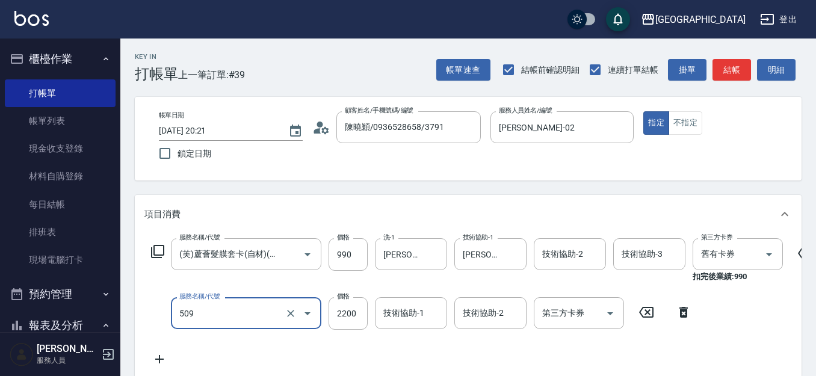
type input "染髮[2200](509)"
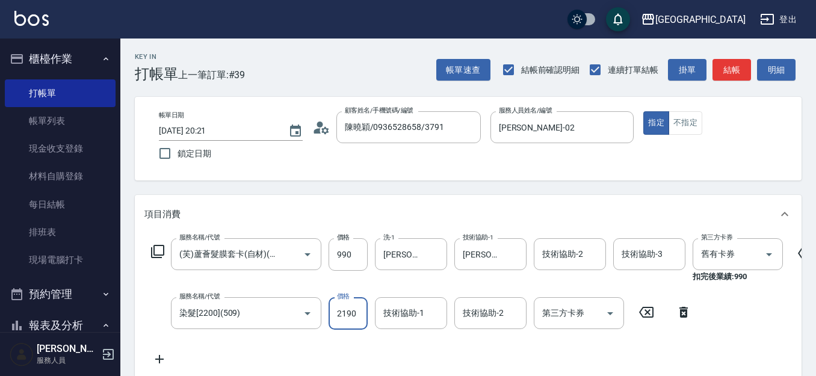
type input "2190"
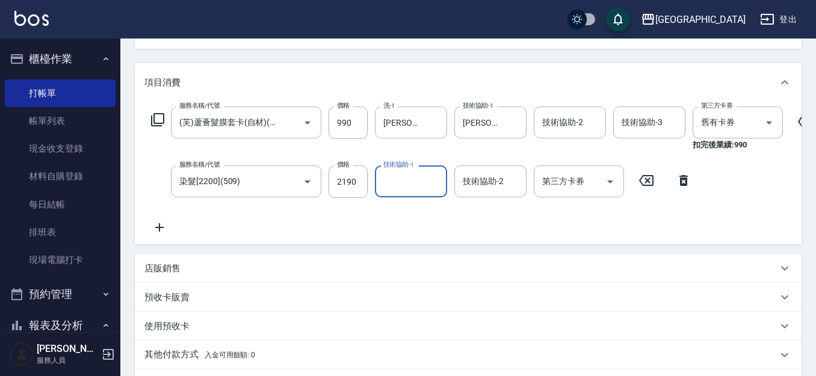
scroll to position [131, 0]
click at [360, 190] on input "2190" at bounding box center [347, 183] width 39 height 32
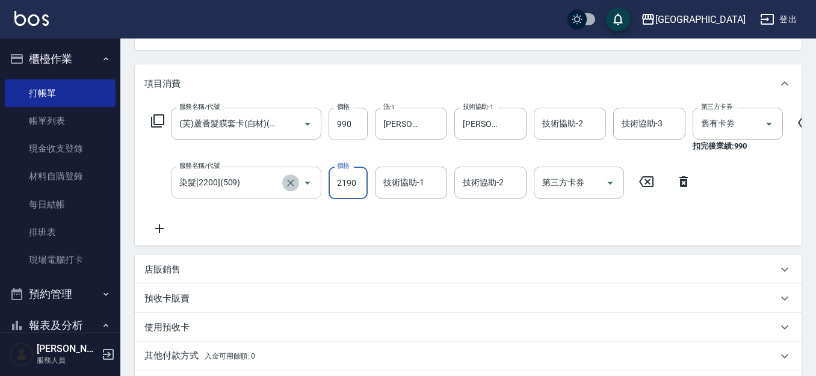
click at [289, 185] on icon "Clear" at bounding box center [290, 183] width 12 height 12
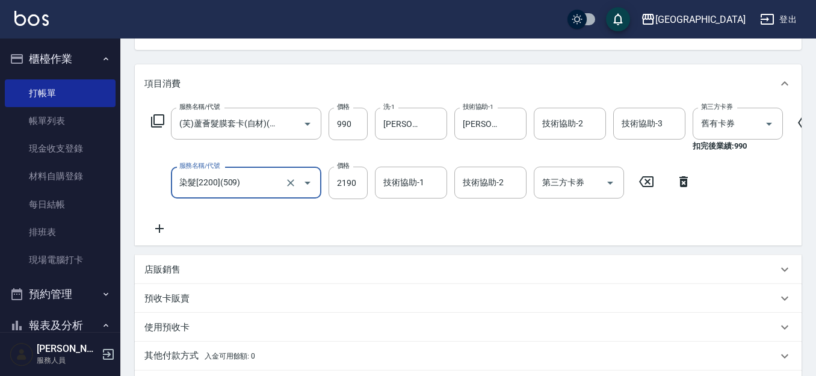
scroll to position [0, 0]
click at [250, 187] on input "染髮[2200](509)" at bounding box center [229, 182] width 106 height 21
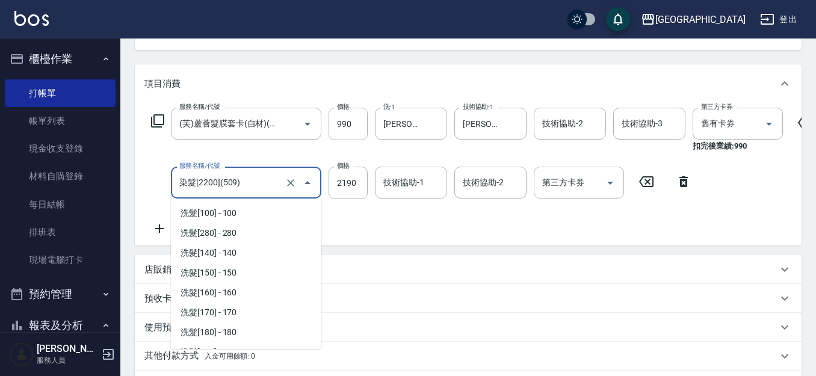
scroll to position [1105, 0]
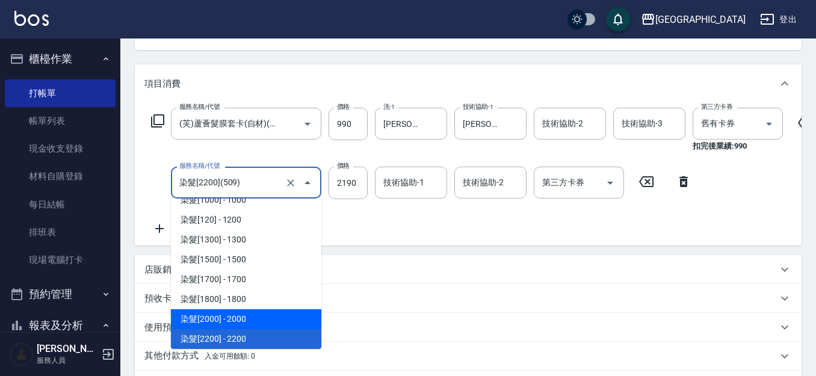
click at [261, 318] on span "染髮[2000] - 2000" at bounding box center [246, 319] width 150 height 20
type input "染髮[2000](508)"
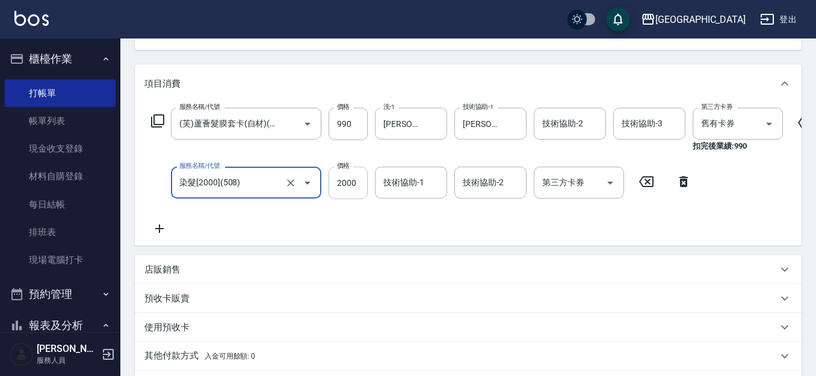
click at [351, 194] on input "2000" at bounding box center [347, 183] width 39 height 32
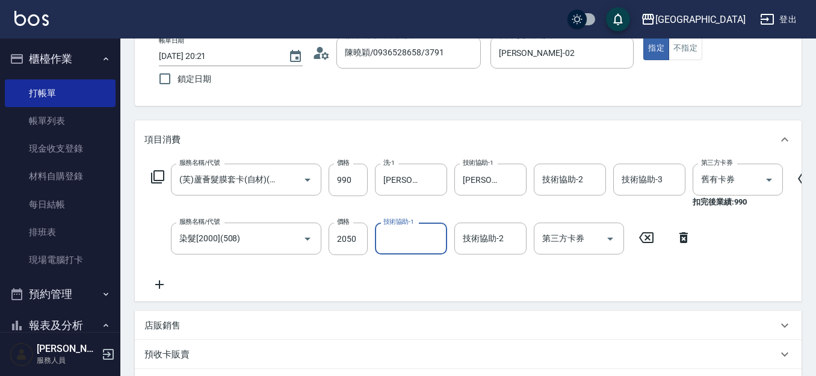
scroll to position [75, 0]
click at [360, 236] on input "2050" at bounding box center [347, 239] width 39 height 32
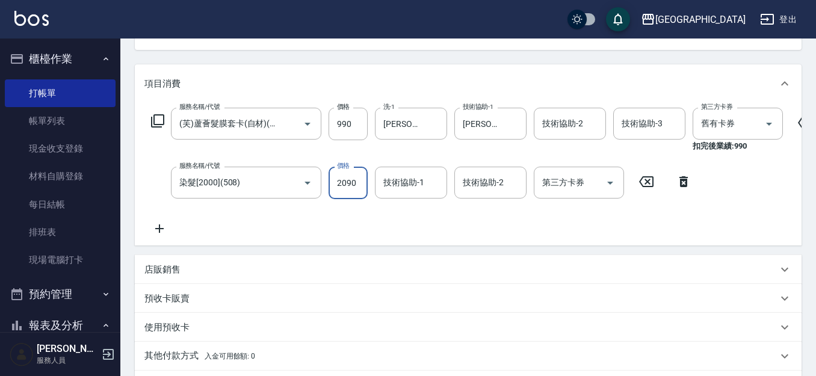
scroll to position [131, 0]
click at [359, 187] on input "2090" at bounding box center [347, 183] width 39 height 32
type input "0"
click at [254, 191] on input "染髮[2000](508)" at bounding box center [229, 182] width 106 height 21
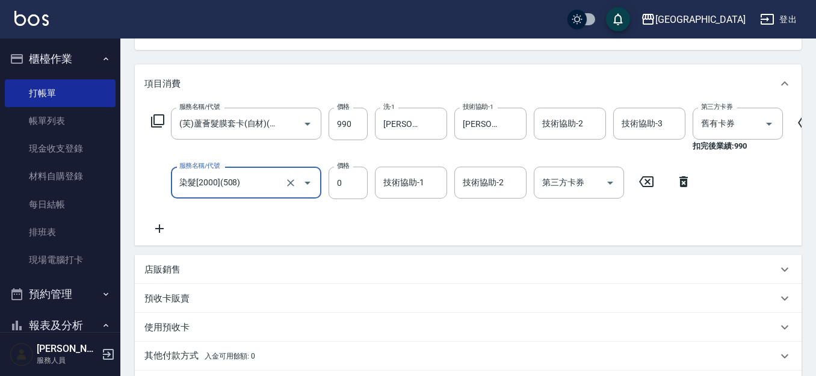
scroll to position [0, 0]
click at [287, 183] on icon "Clear" at bounding box center [290, 183] width 12 height 12
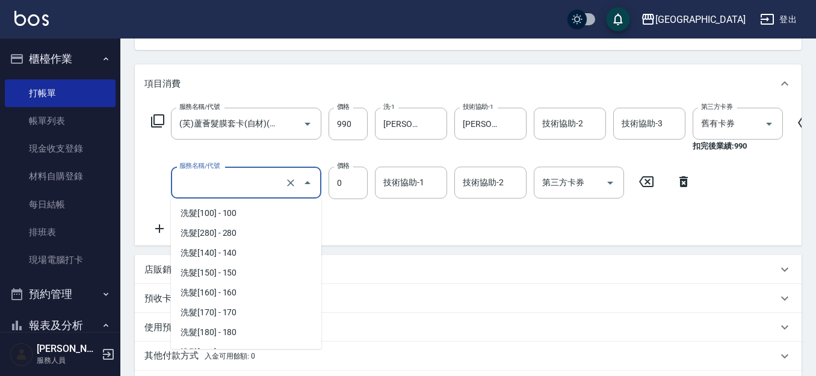
click at [257, 191] on input "服務名稱/代號" at bounding box center [229, 182] width 106 height 21
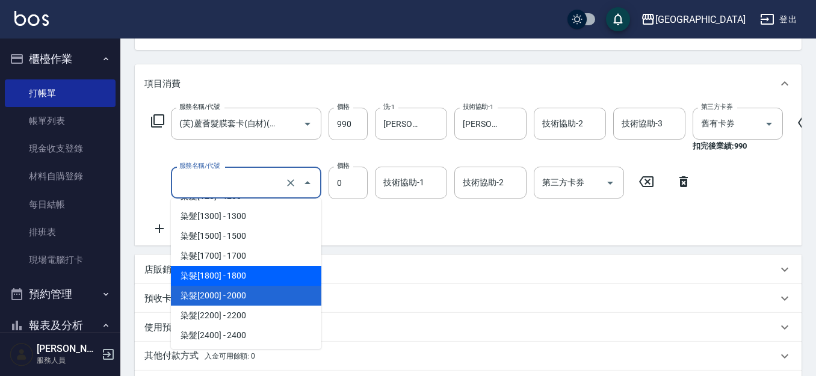
scroll to position [1130, 0]
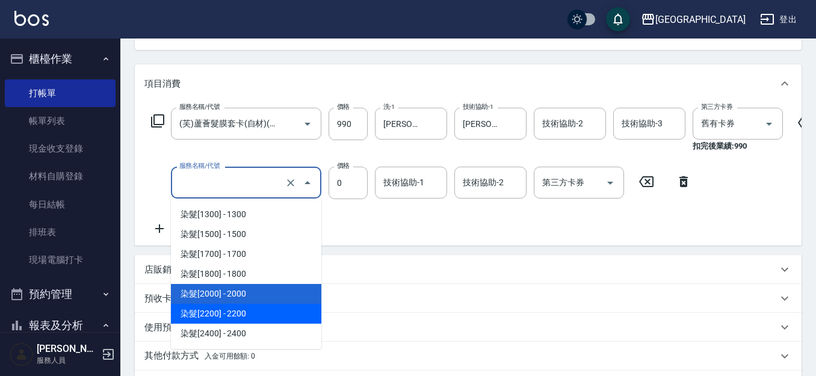
click at [253, 308] on span "染髮[2200] - 2200" at bounding box center [246, 314] width 150 height 20
type input "染髮[2200](509)"
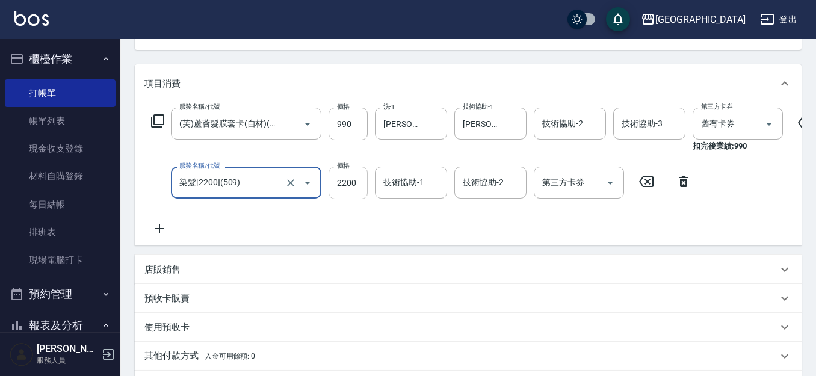
click at [360, 189] on input "2200" at bounding box center [347, 183] width 39 height 32
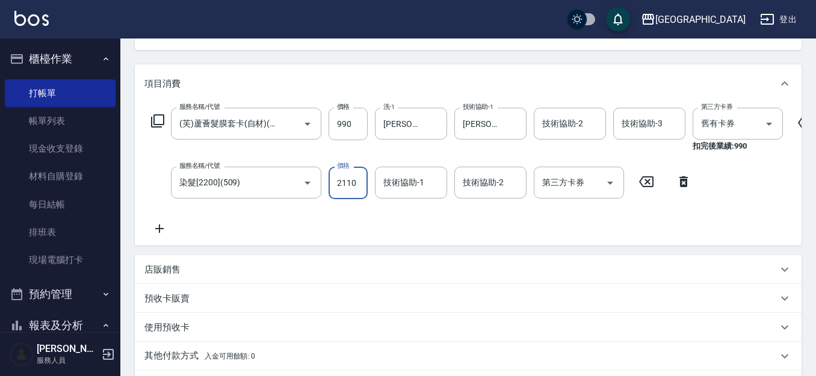
type input "2110"
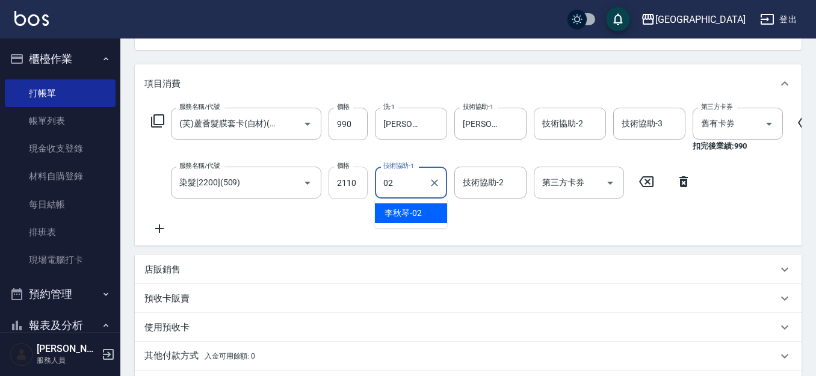
type input "[PERSON_NAME]-02"
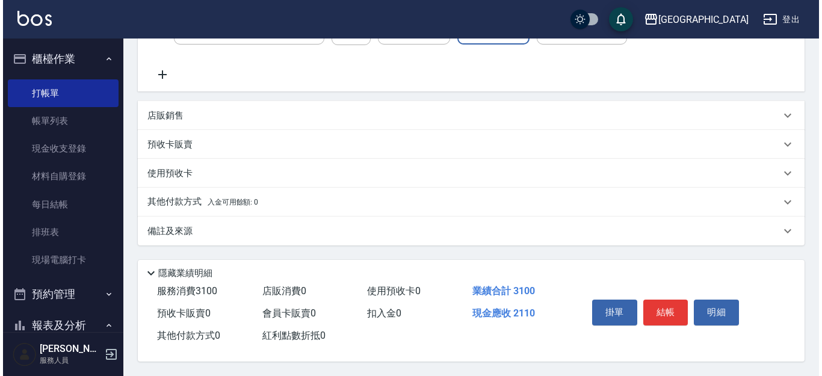
scroll to position [300, 0]
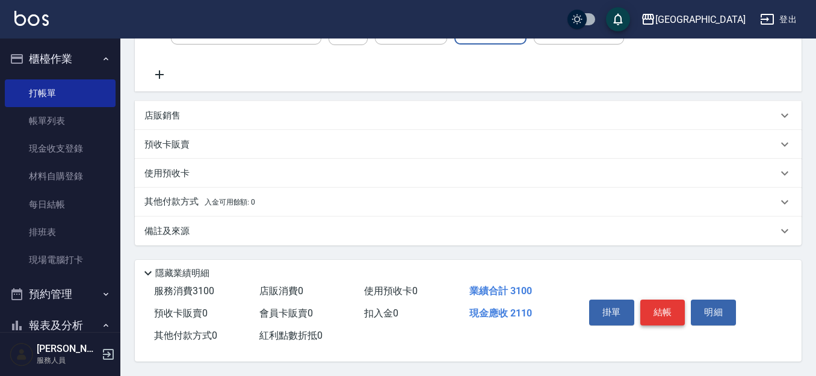
click at [662, 307] on button "結帳" at bounding box center [662, 312] width 45 height 25
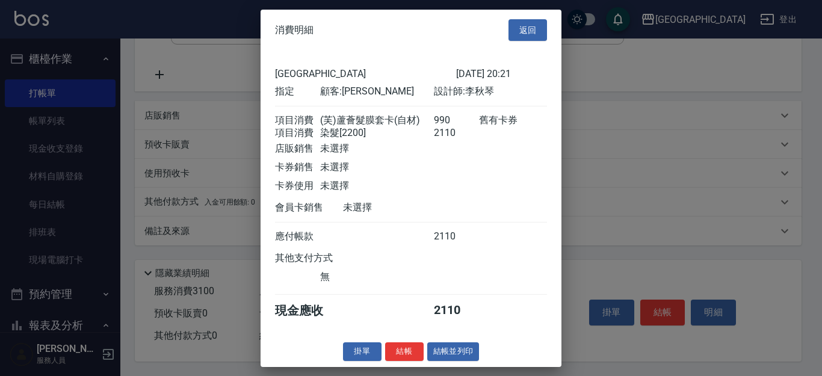
scroll to position [4, 0]
click at [402, 361] on button "結帳" at bounding box center [404, 351] width 38 height 19
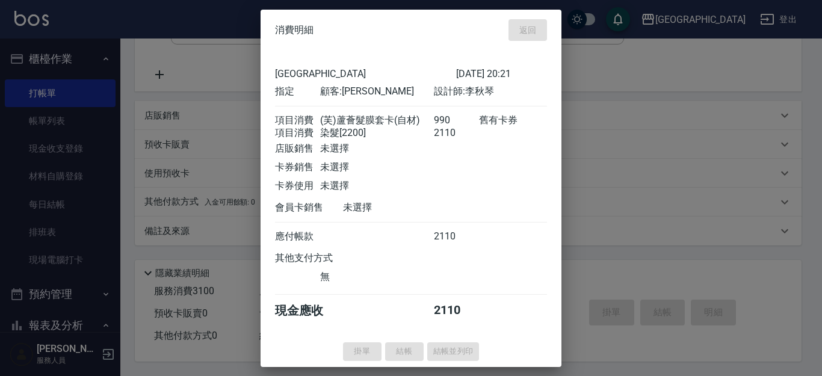
type input "[DATE] 20:22"
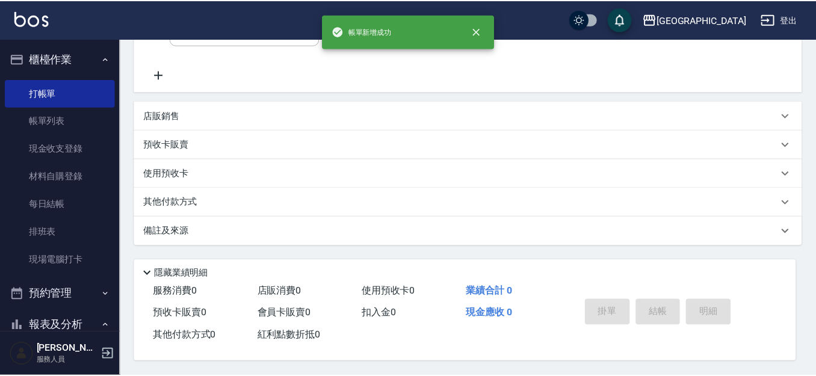
scroll to position [0, 0]
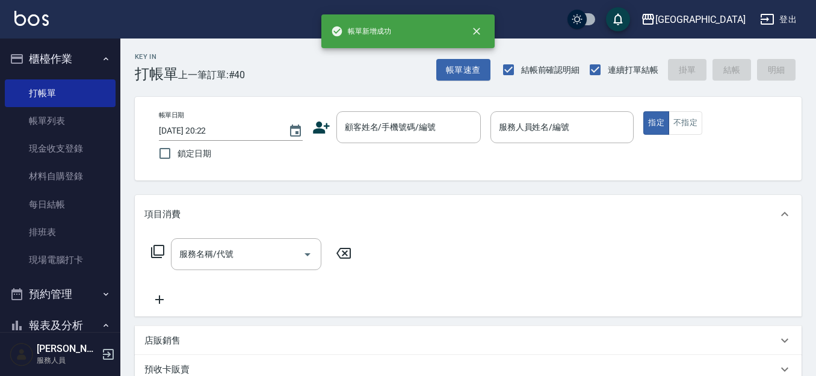
click at [48, 57] on button "櫃檯作業" at bounding box center [60, 58] width 111 height 31
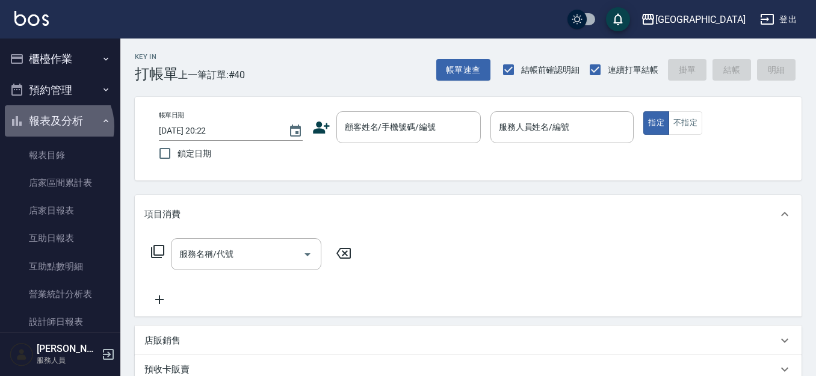
click at [54, 126] on button "報表及分析" at bounding box center [60, 120] width 111 height 31
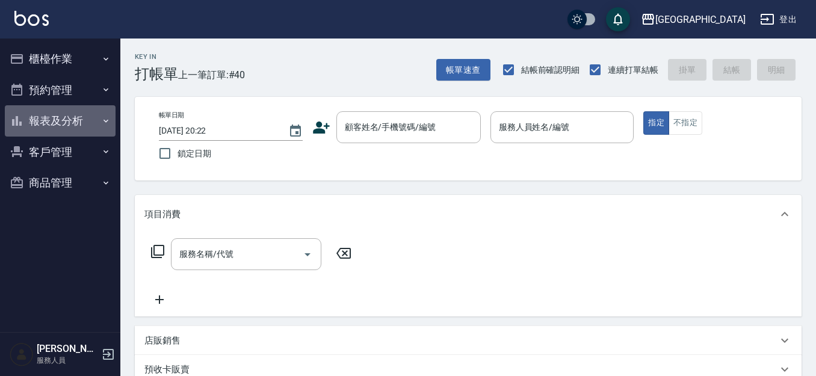
click at [60, 116] on button "報表及分析" at bounding box center [60, 120] width 111 height 31
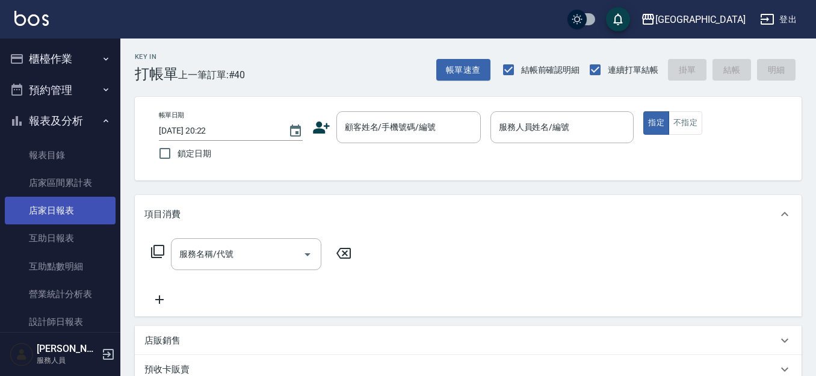
click at [51, 217] on link "店家日報表" at bounding box center [60, 211] width 111 height 28
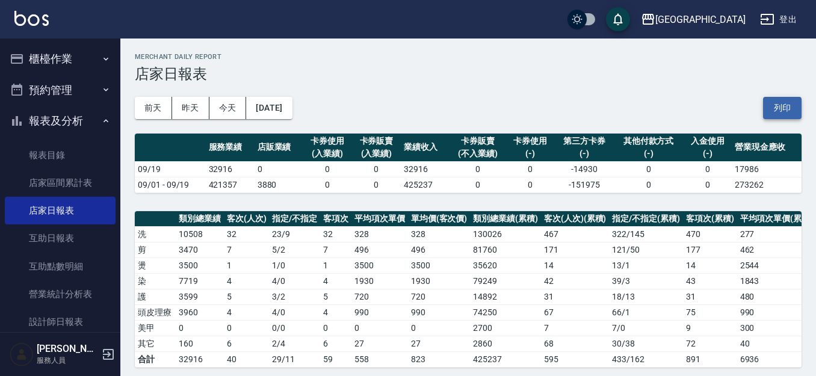
click at [774, 109] on button "列印" at bounding box center [782, 108] width 38 height 22
click at [72, 122] on button "報表及分析" at bounding box center [60, 120] width 111 height 31
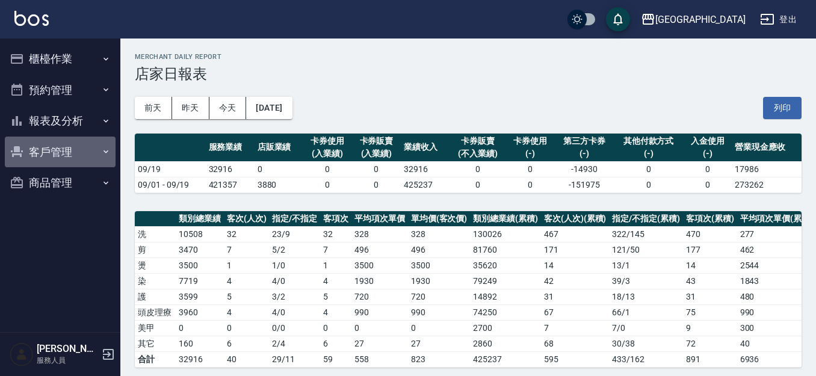
click at [81, 155] on button "客戶管理" at bounding box center [60, 152] width 111 height 31
drag, startPoint x: 81, startPoint y: 155, endPoint x: 80, endPoint y: 134, distance: 21.1
click at [81, 155] on button "客戶管理" at bounding box center [60, 152] width 111 height 31
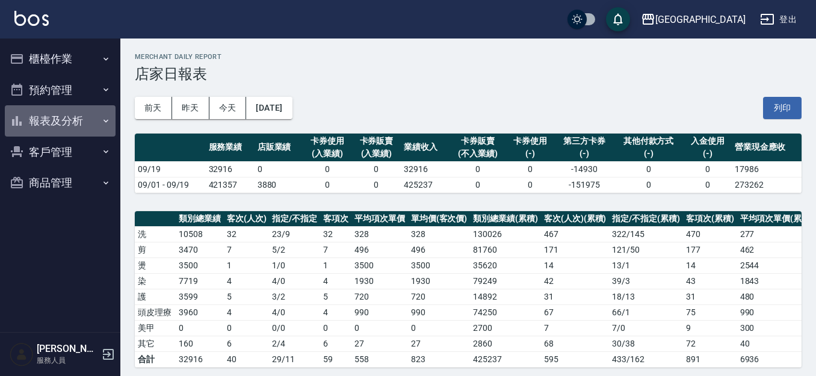
click at [80, 124] on button "報表及分析" at bounding box center [60, 120] width 111 height 31
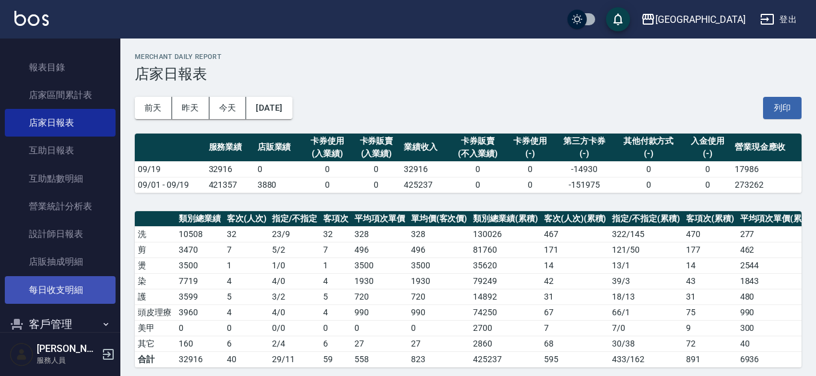
scroll to position [88, 0]
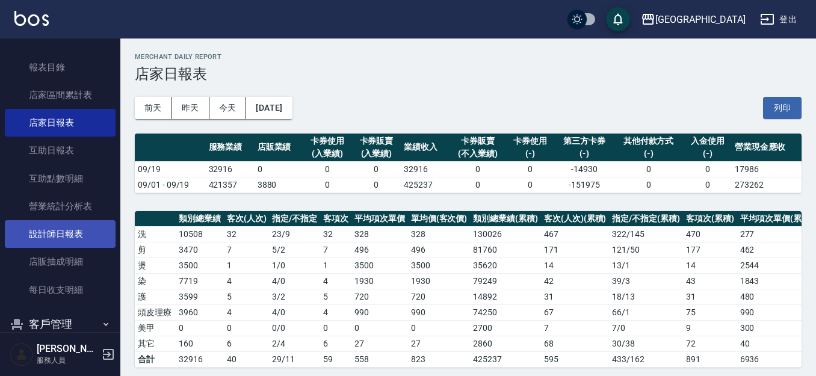
click at [80, 230] on link "設計師日報表" at bounding box center [60, 234] width 111 height 28
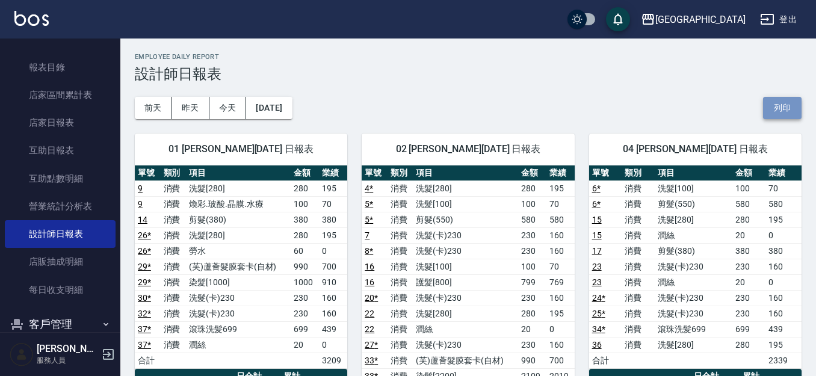
click at [789, 111] on button "列印" at bounding box center [782, 108] width 38 height 22
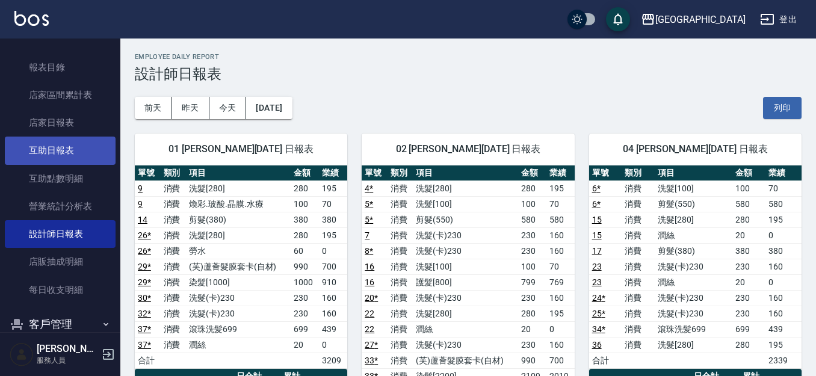
click at [91, 152] on link "互助日報表" at bounding box center [60, 151] width 111 height 28
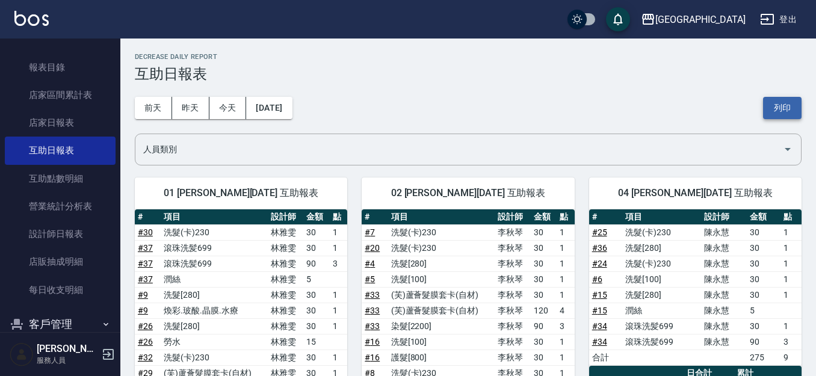
click at [780, 108] on button "列印" at bounding box center [782, 108] width 38 height 22
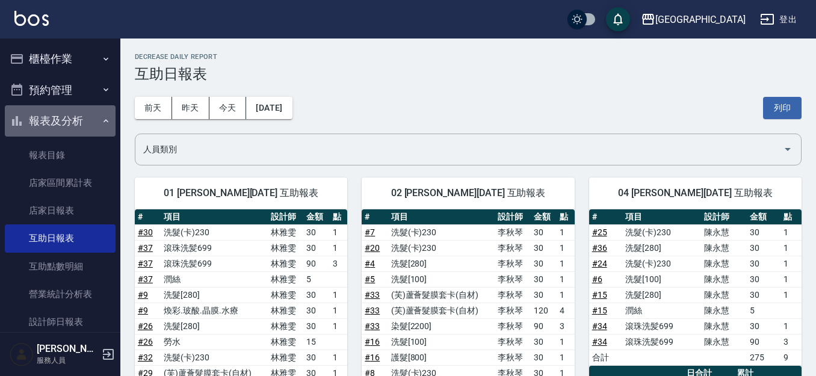
drag, startPoint x: 70, startPoint y: 129, endPoint x: 71, endPoint y: 103, distance: 25.9
click at [71, 120] on button "報表及分析" at bounding box center [60, 120] width 111 height 31
